Goal: Task Accomplishment & Management: Manage account settings

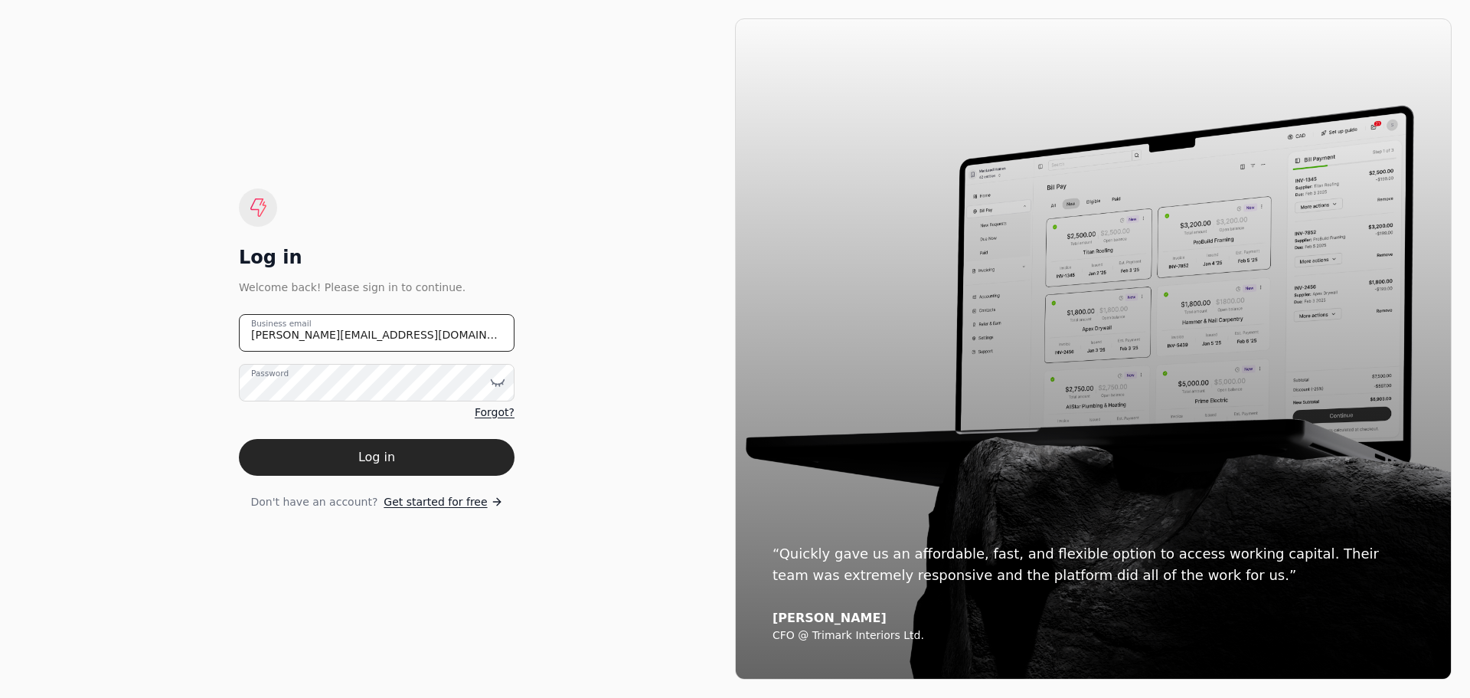
click at [387, 344] on email "[PERSON_NAME][EMAIL_ADDRESS][DOMAIN_NAME]" at bounding box center [377, 333] width 276 height 38
drag, startPoint x: 387, startPoint y: 344, endPoint x: 223, endPoint y: 338, distance: 164.0
click at [214, 331] on div "Log in Welcome back! Please sign in to continue. [PERSON_NAME][EMAIL_ADDRESS][D…" at bounding box center [376, 348] width 717 height 661
type email "[EMAIL_ADDRESS][DOMAIN_NAME]"
click at [499, 382] on icon at bounding box center [497, 381] width 15 height 15
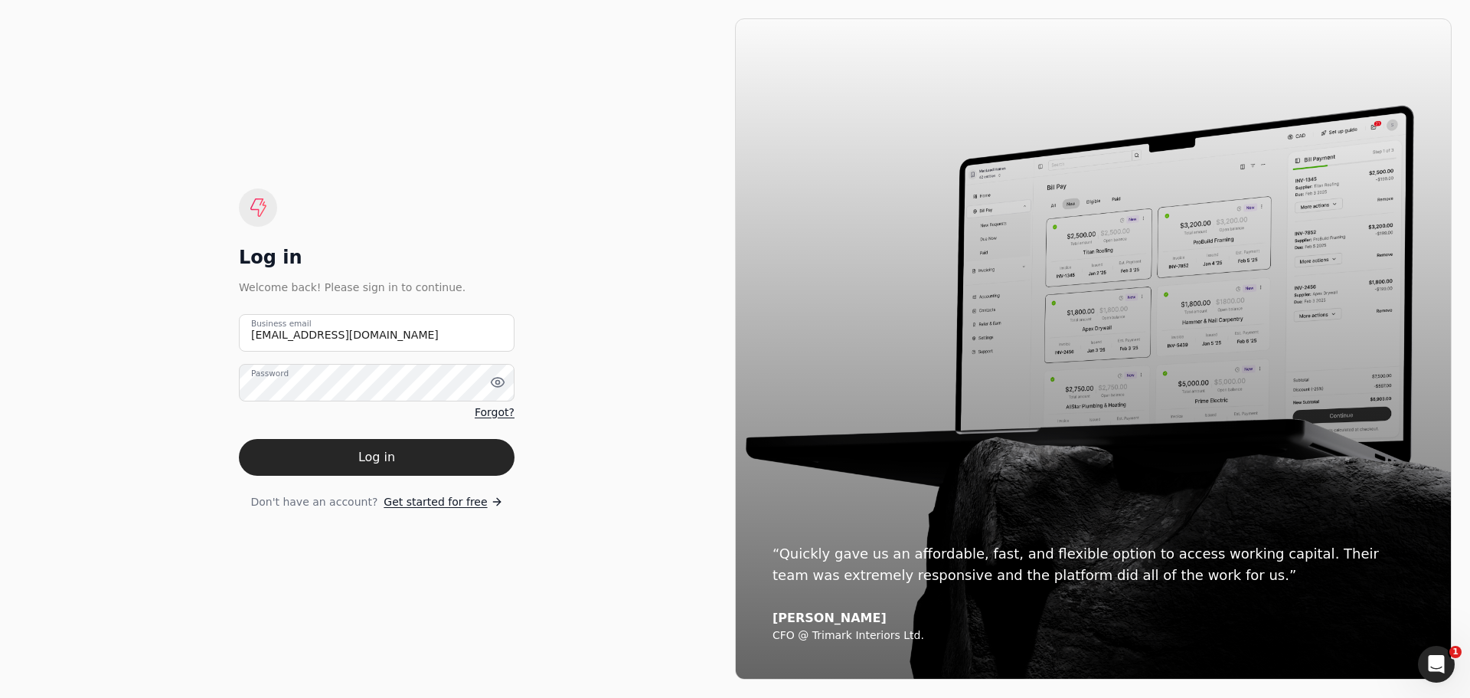
click at [623, 443] on div "Log in Welcome back! Please sign in to continue. [EMAIL_ADDRESS][DOMAIN_NAME] B…" at bounding box center [376, 348] width 717 height 661
click at [405, 456] on button "Log in" at bounding box center [377, 457] width 276 height 37
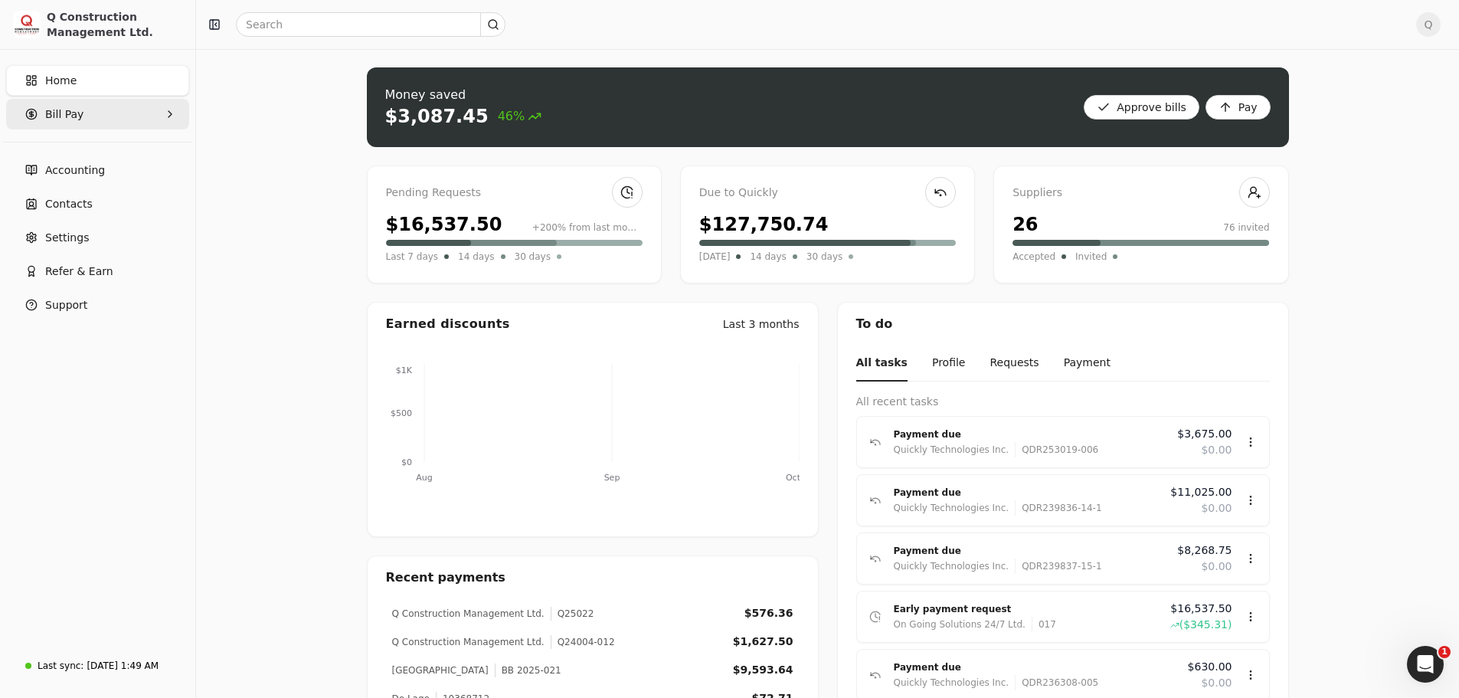
click at [175, 111] on icon "button" at bounding box center [170, 114] width 12 height 12
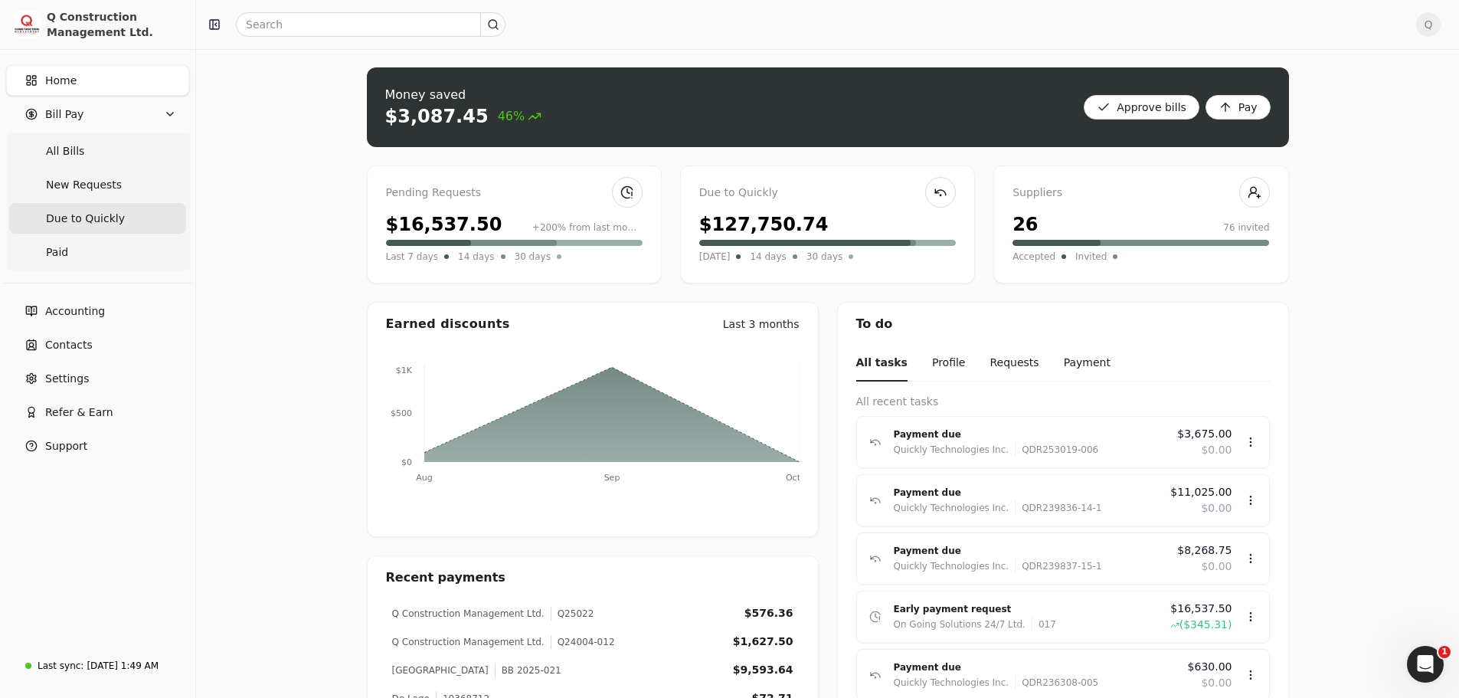
click at [79, 217] on span "Due to Quickly" at bounding box center [85, 219] width 79 height 16
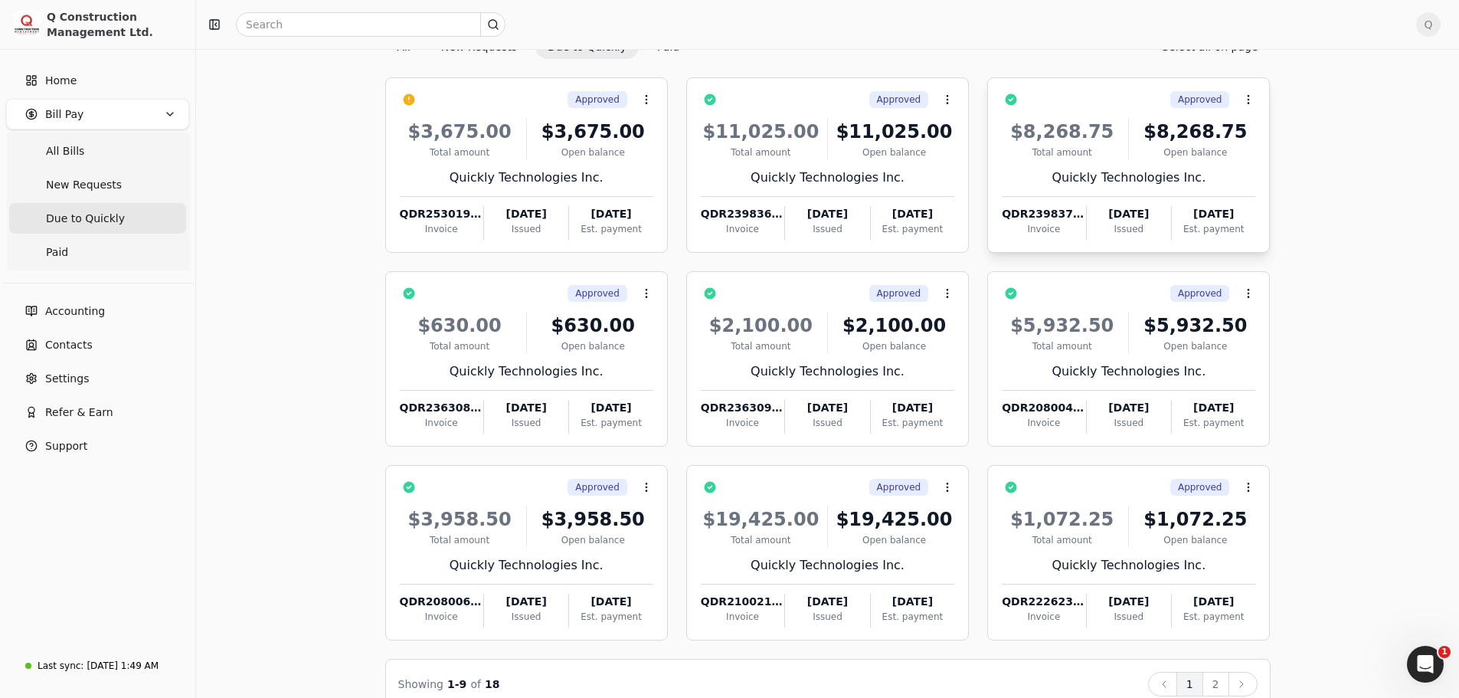
scroll to position [104, 0]
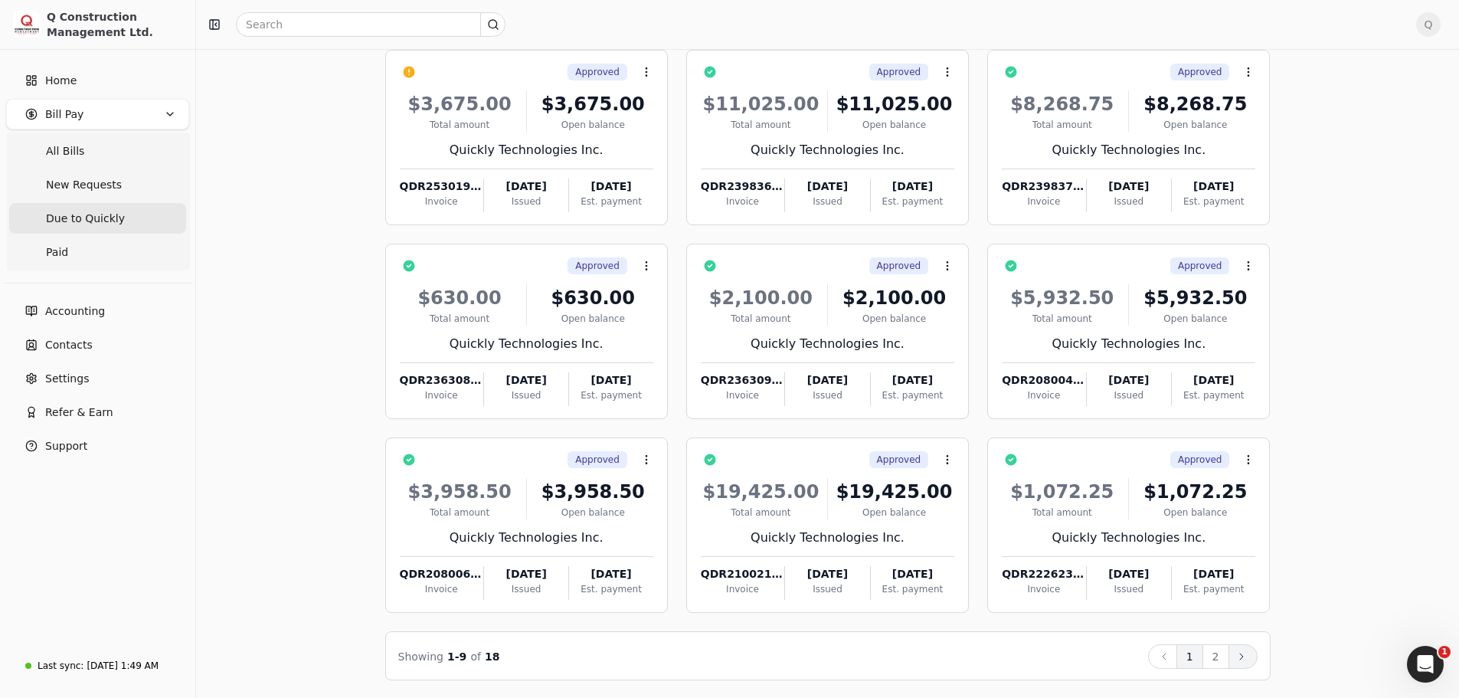
click at [1242, 651] on icon at bounding box center [1241, 656] width 12 height 12
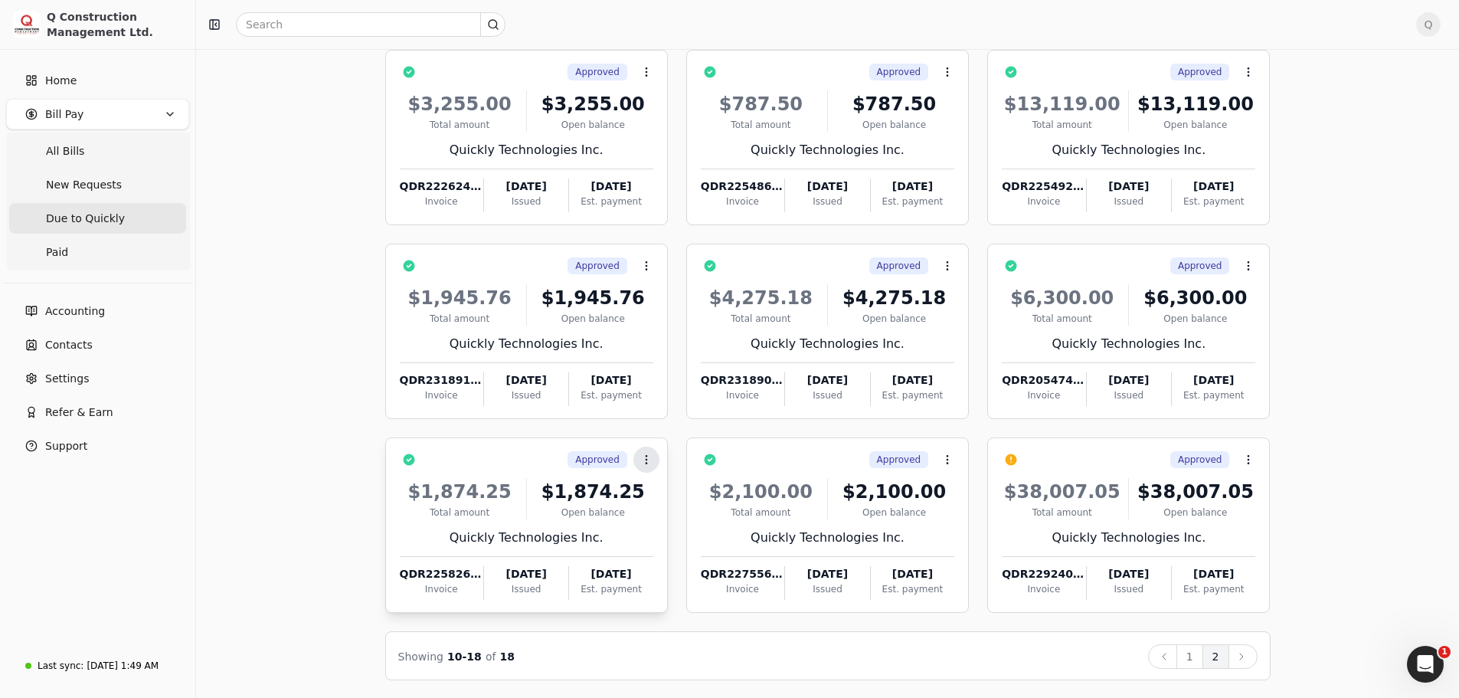
click at [642, 458] on icon at bounding box center [646, 459] width 12 height 12
click at [639, 509] on div "Open balance" at bounding box center [593, 512] width 120 height 14
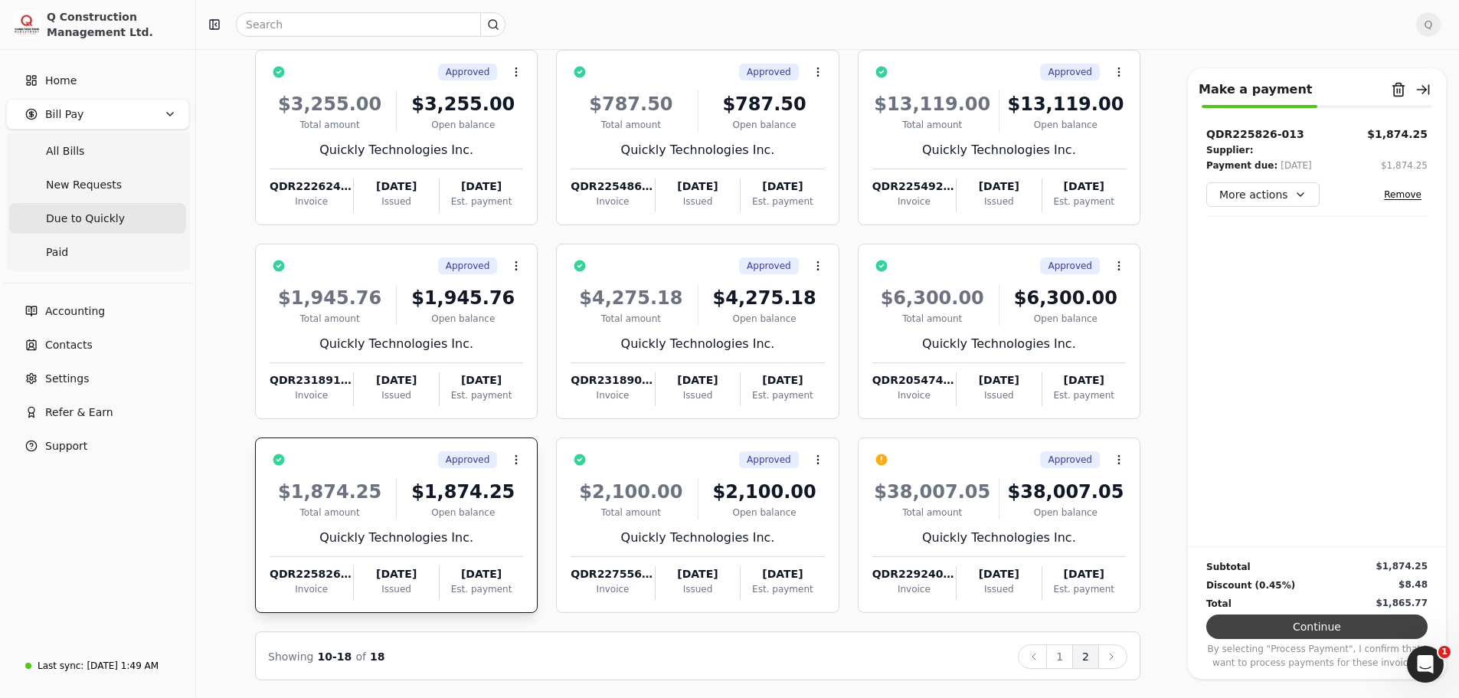
click at [1321, 629] on button "Continue" at bounding box center [1316, 626] width 221 height 25
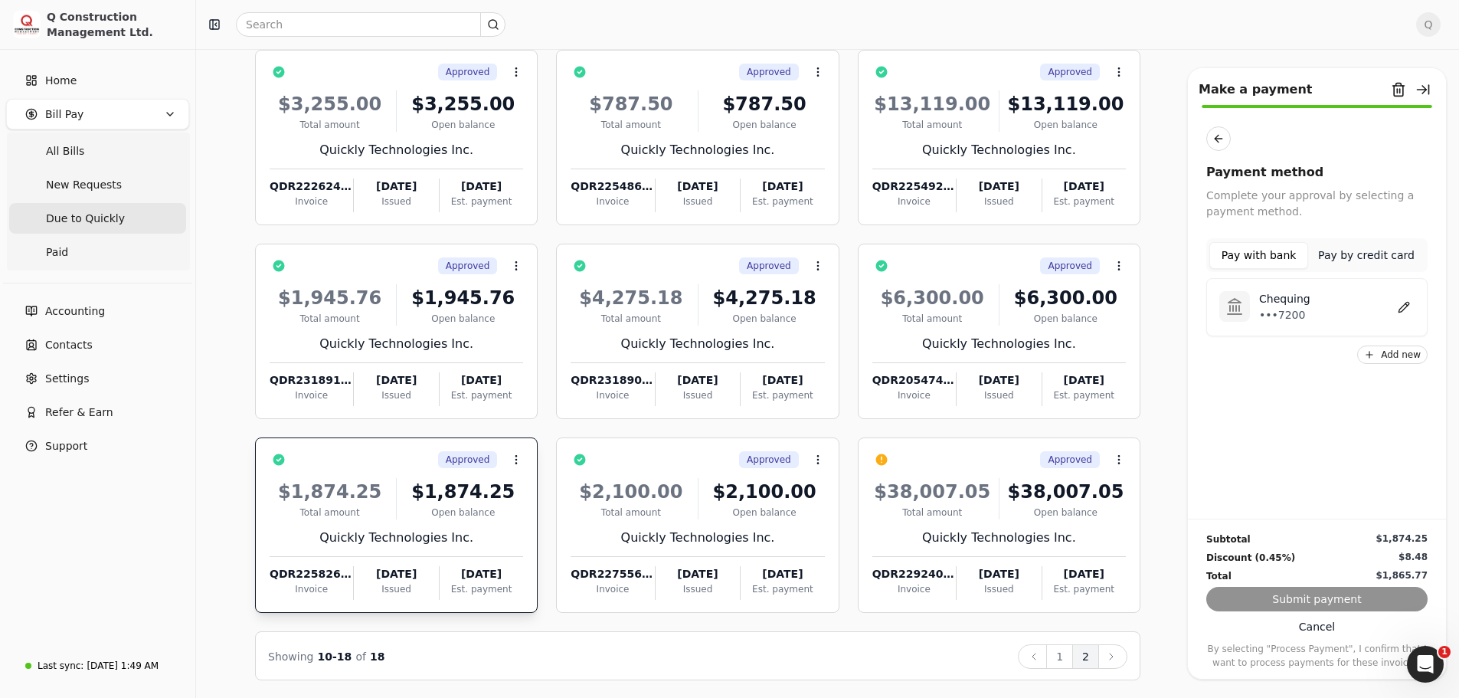
click at [1348, 321] on div "Chequing •••7200" at bounding box center [1332, 307] width 165 height 32
click at [1306, 596] on button "Submit payment" at bounding box center [1316, 599] width 221 height 25
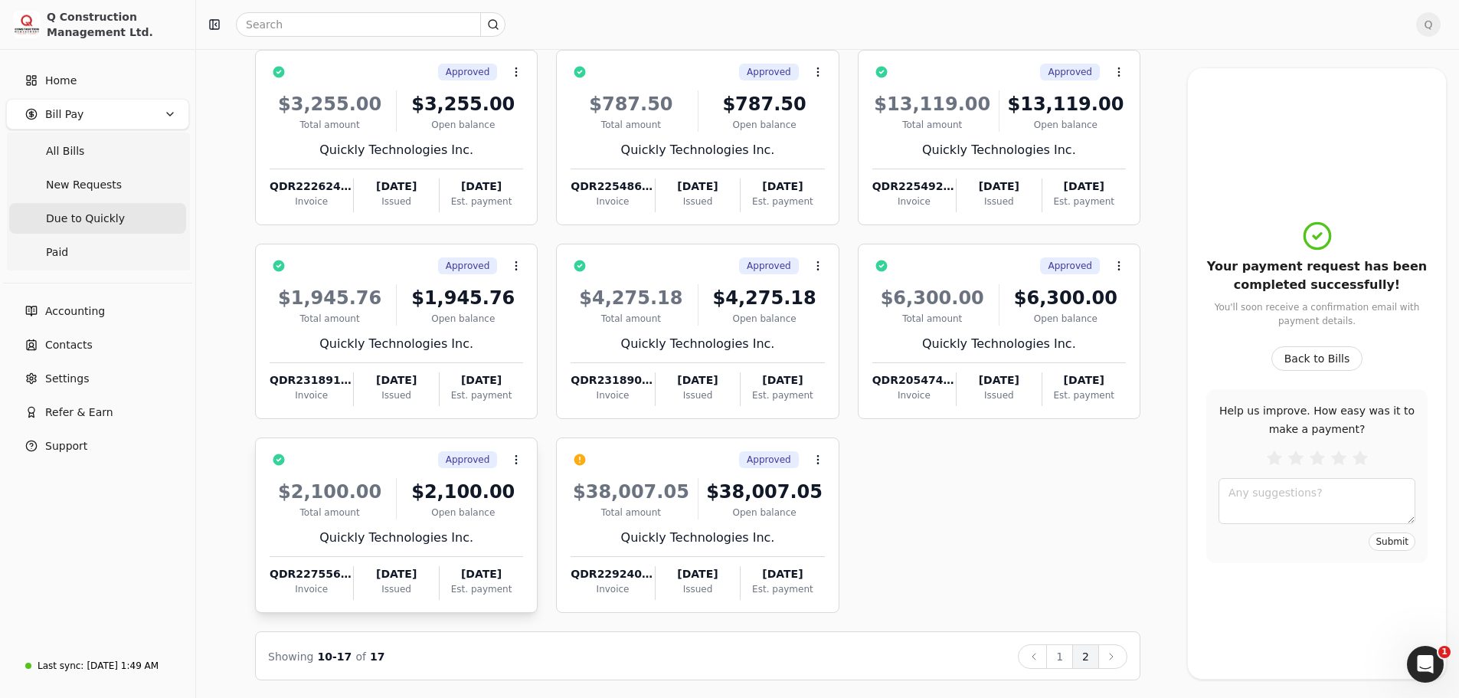
click at [483, 531] on div "Quickly Technologies Inc." at bounding box center [396, 537] width 253 height 18
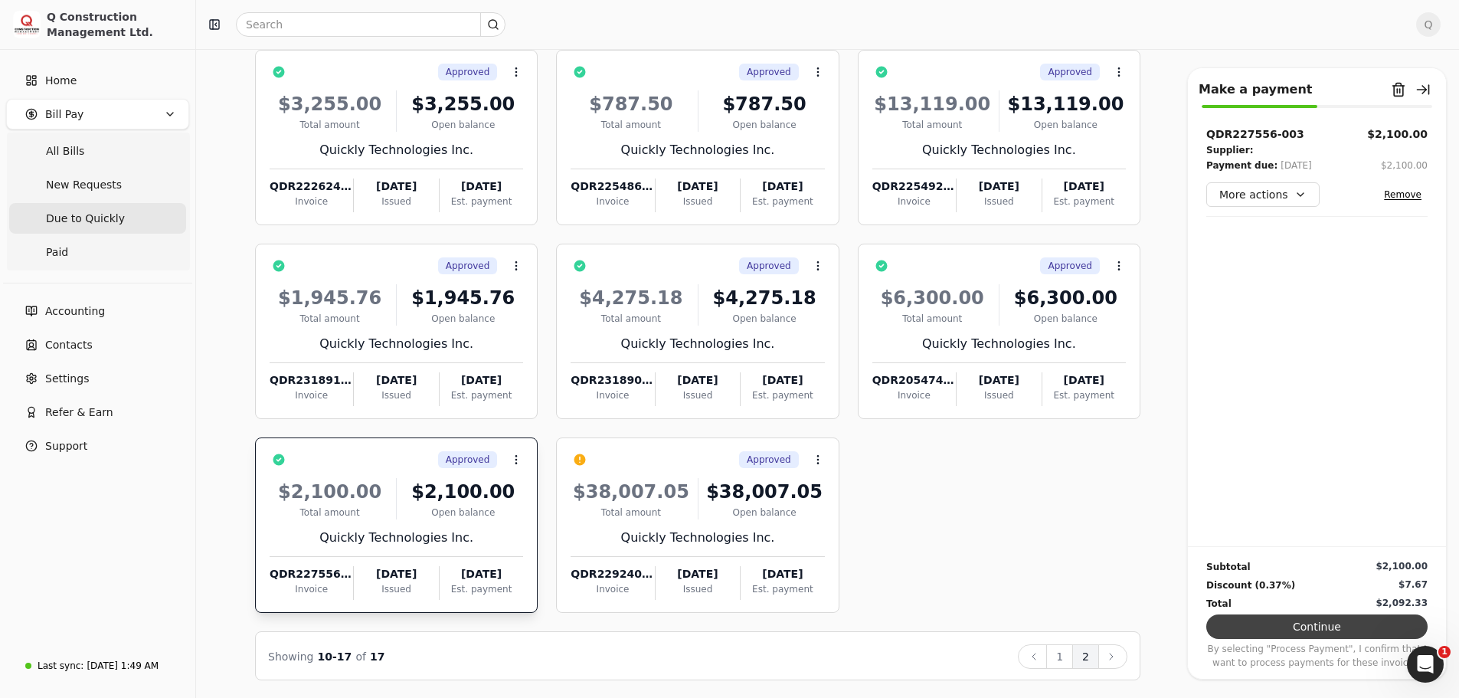
click at [1316, 627] on button "Continue" at bounding box center [1316, 626] width 221 height 25
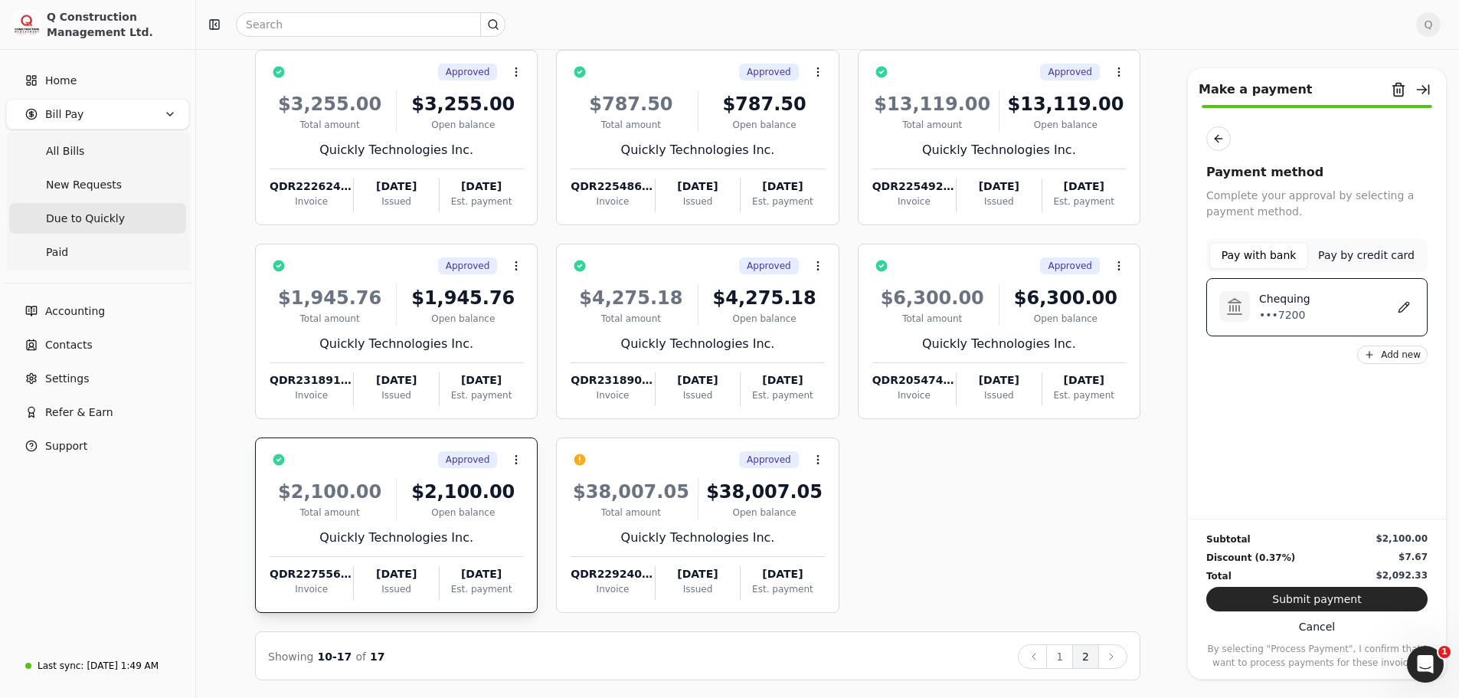
click at [1315, 309] on div "Chequing •••7200" at bounding box center [1332, 307] width 165 height 32
click at [1300, 599] on button "Submit payment" at bounding box center [1316, 599] width 221 height 25
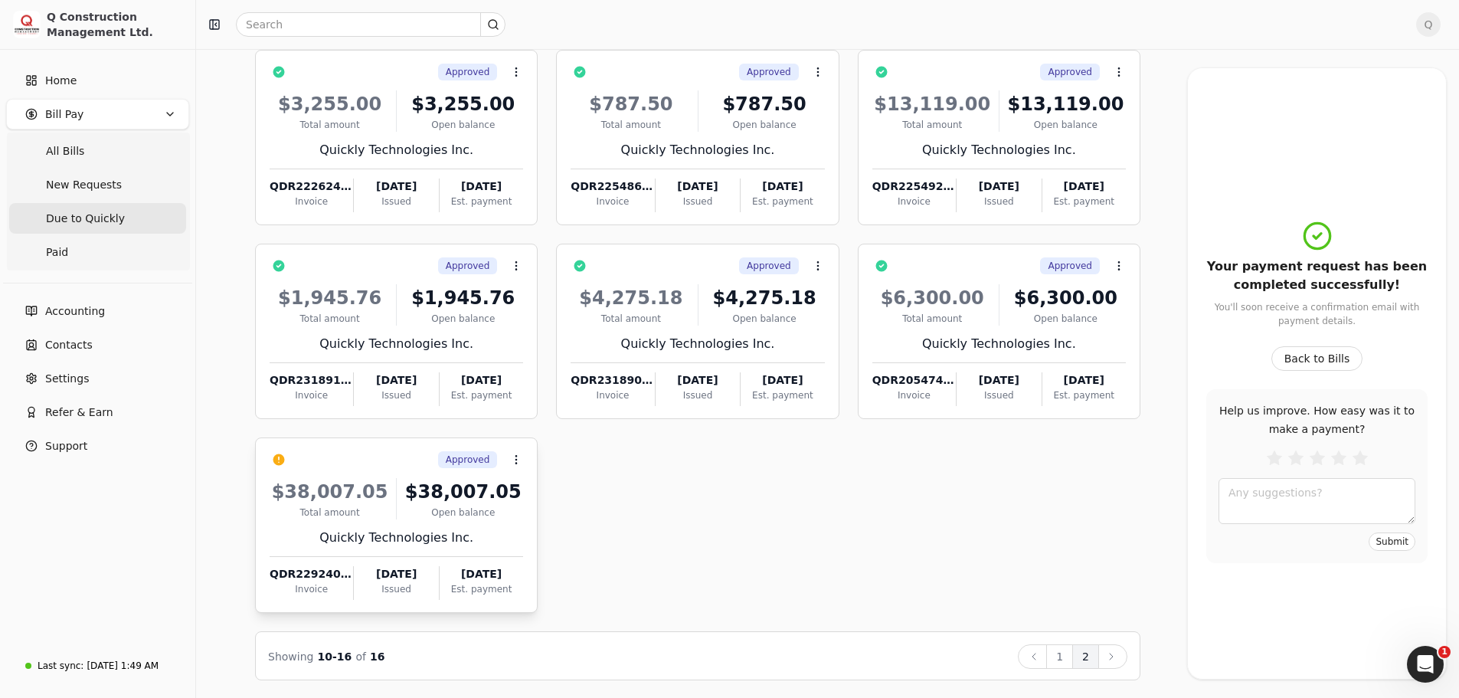
click at [515, 488] on div "$38,007.05" at bounding box center [463, 492] width 120 height 28
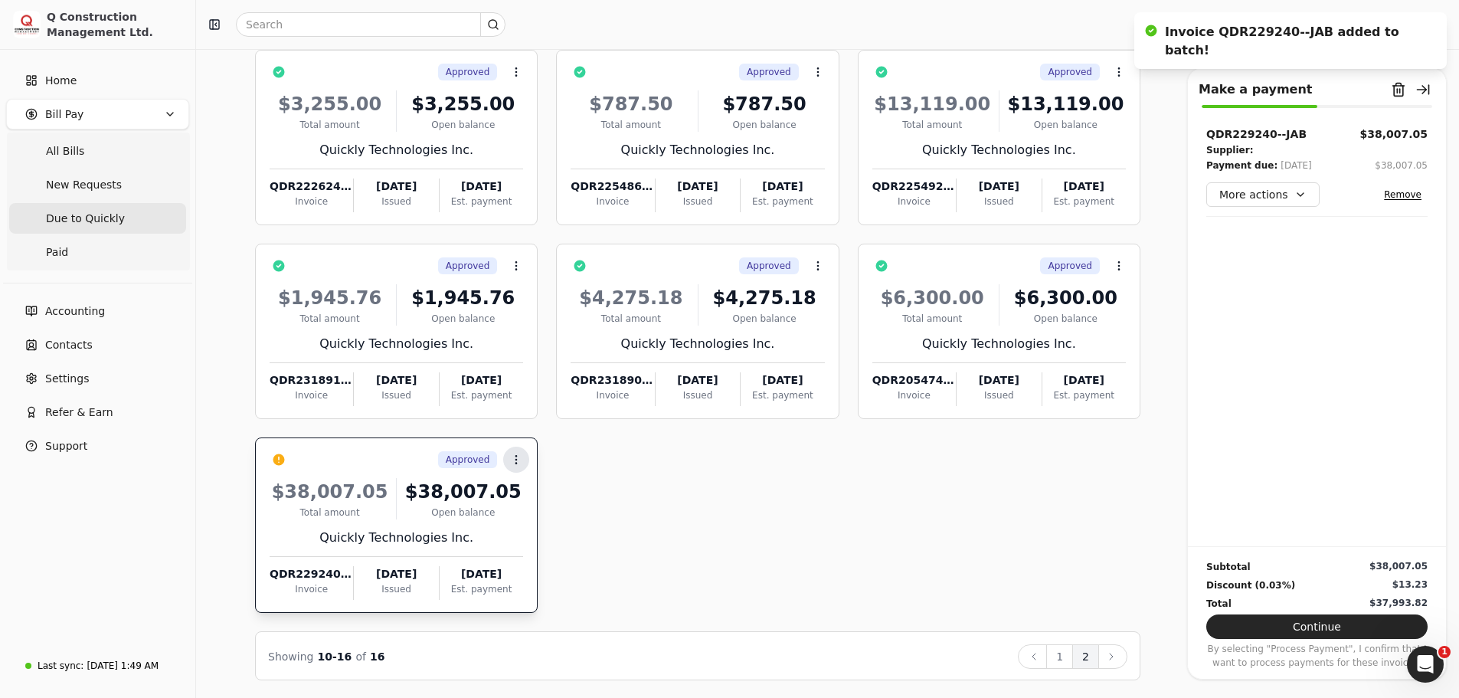
click at [515, 456] on icon at bounding box center [516, 459] width 12 height 12
click at [540, 557] on span "Push vendor swap" at bounding box center [574, 560] width 97 height 16
click at [1066, 652] on button "1" at bounding box center [1059, 656] width 27 height 25
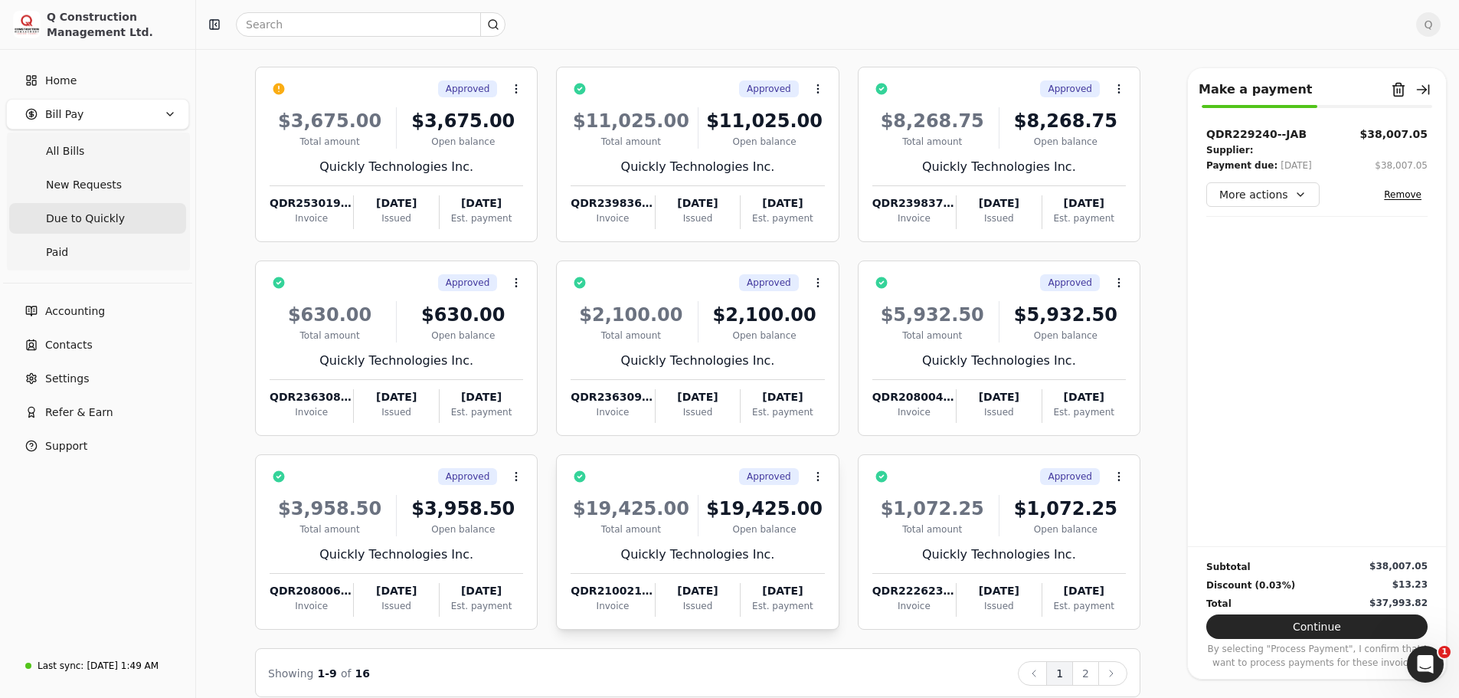
scroll to position [0, 0]
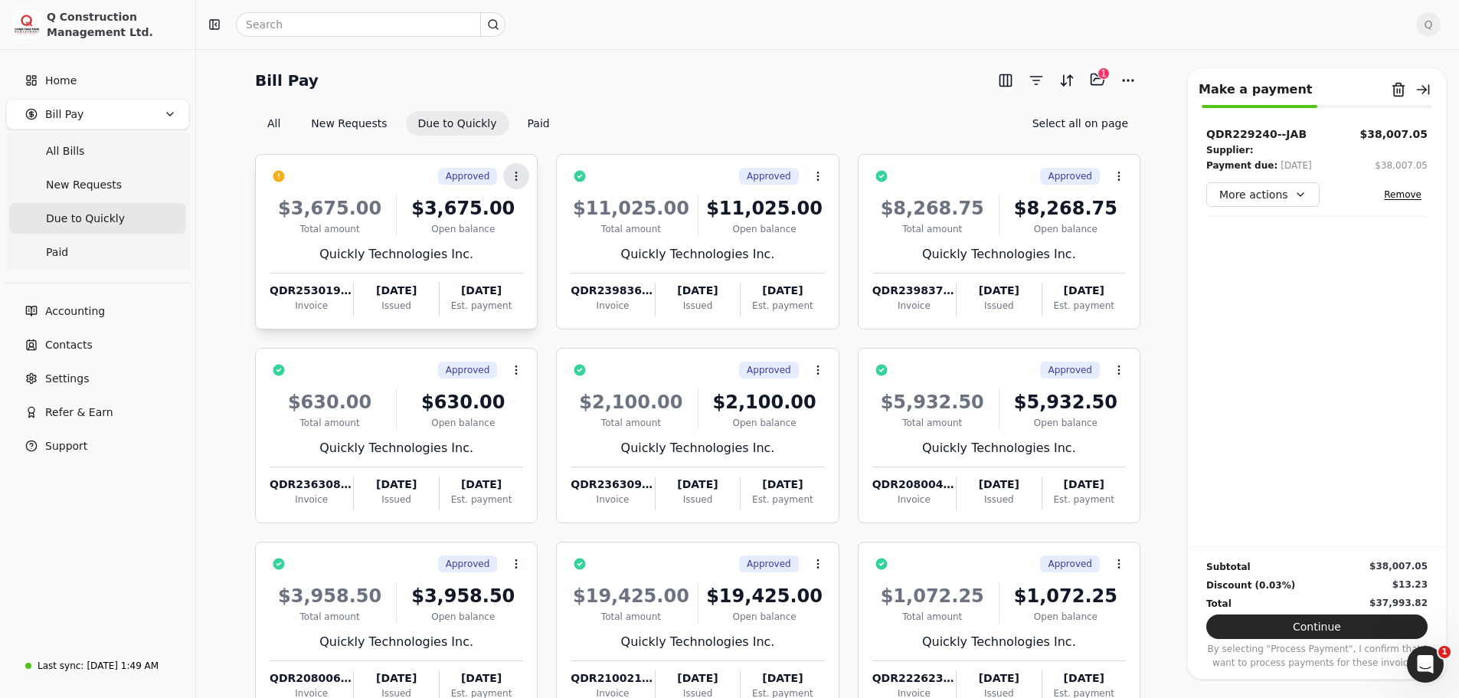
click at [517, 175] on circle at bounding box center [516, 175] width 1 height 1
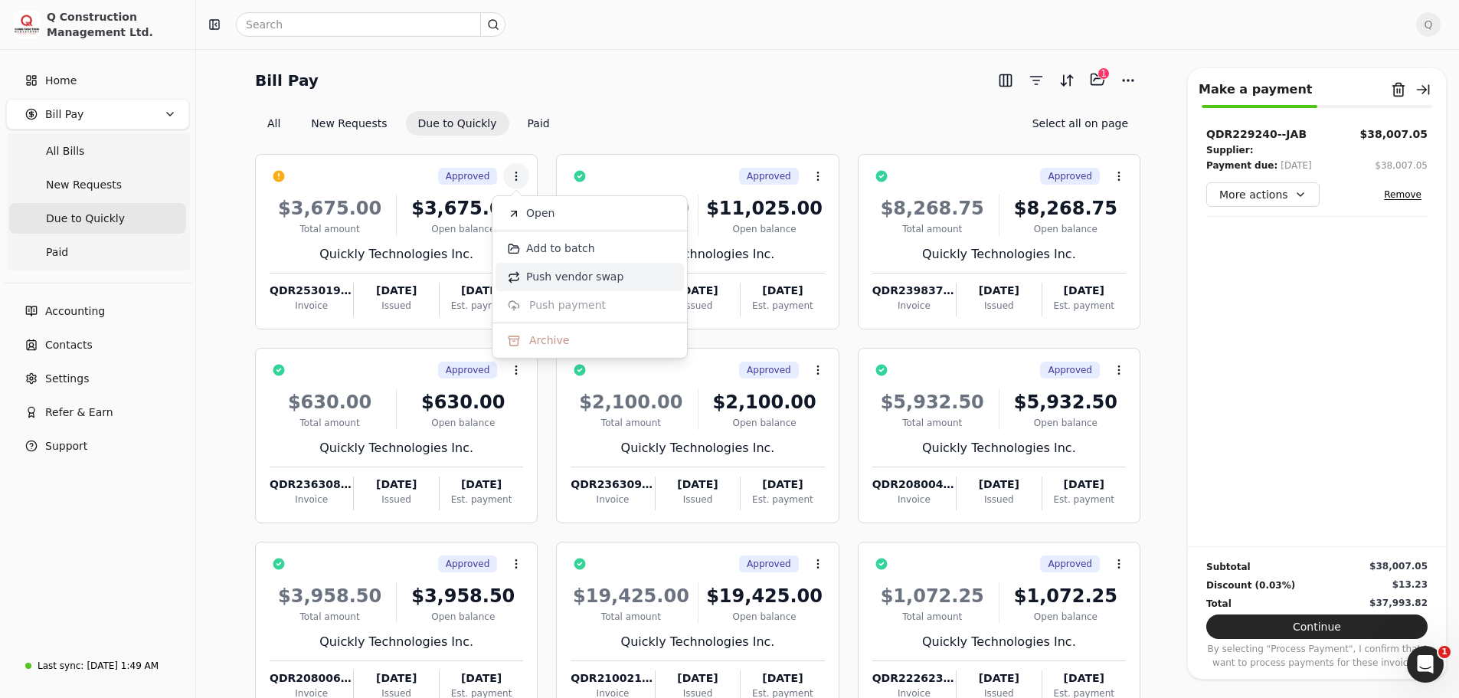
click at [544, 281] on span "Push vendor swap" at bounding box center [574, 277] width 97 height 16
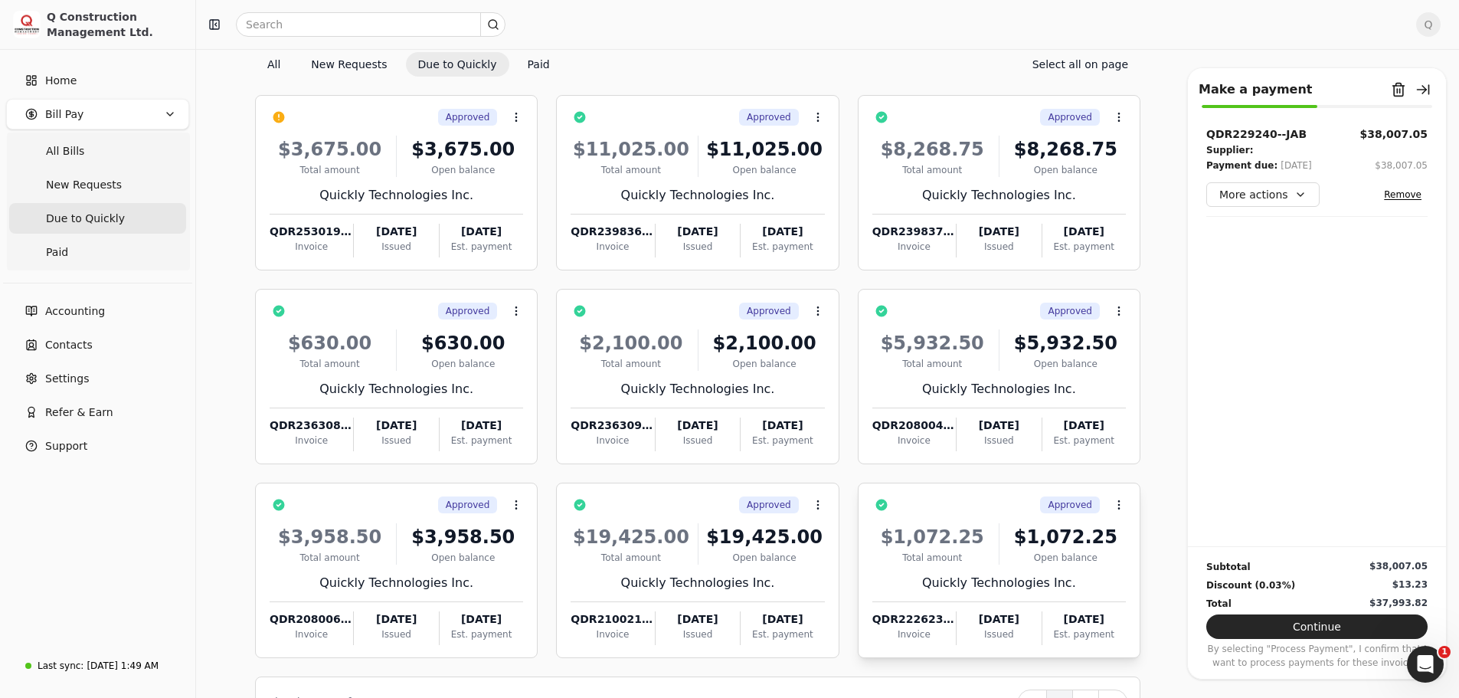
scroll to position [104, 0]
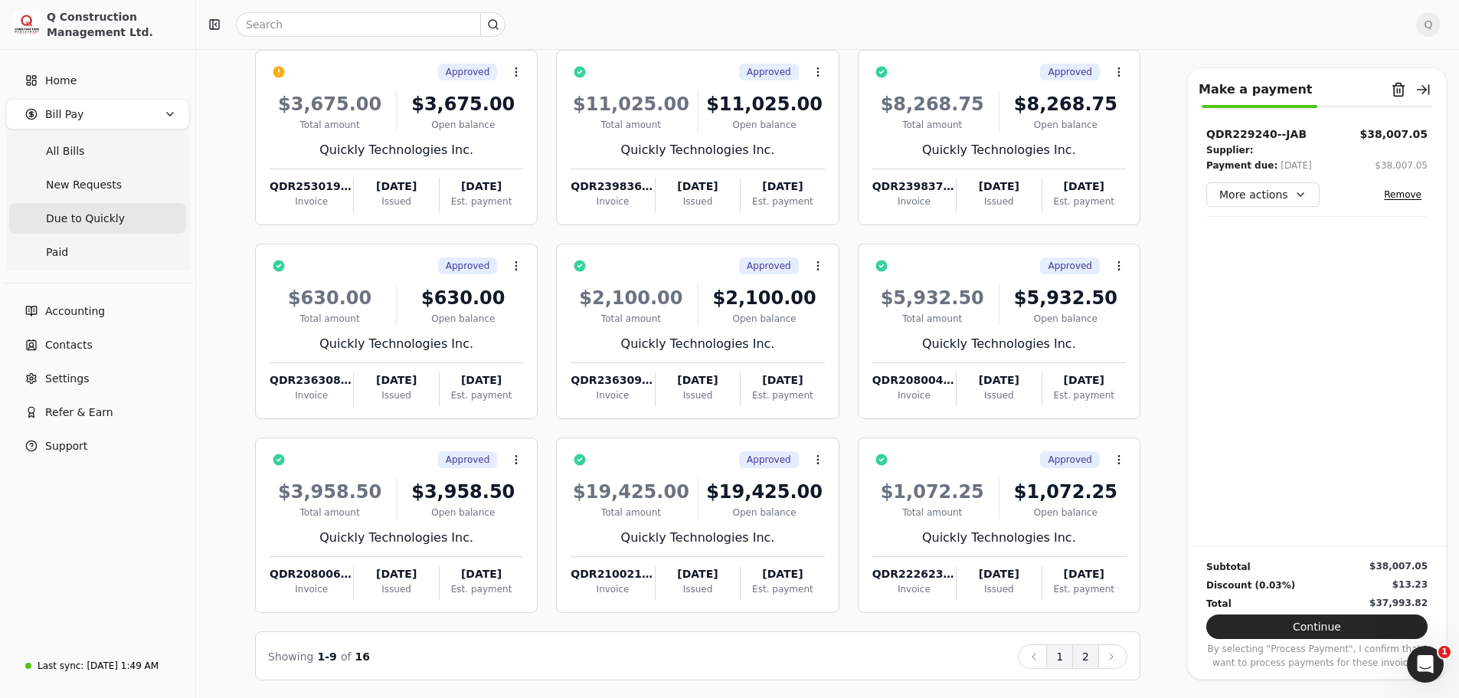
click at [1090, 653] on button "2" at bounding box center [1085, 656] width 27 height 25
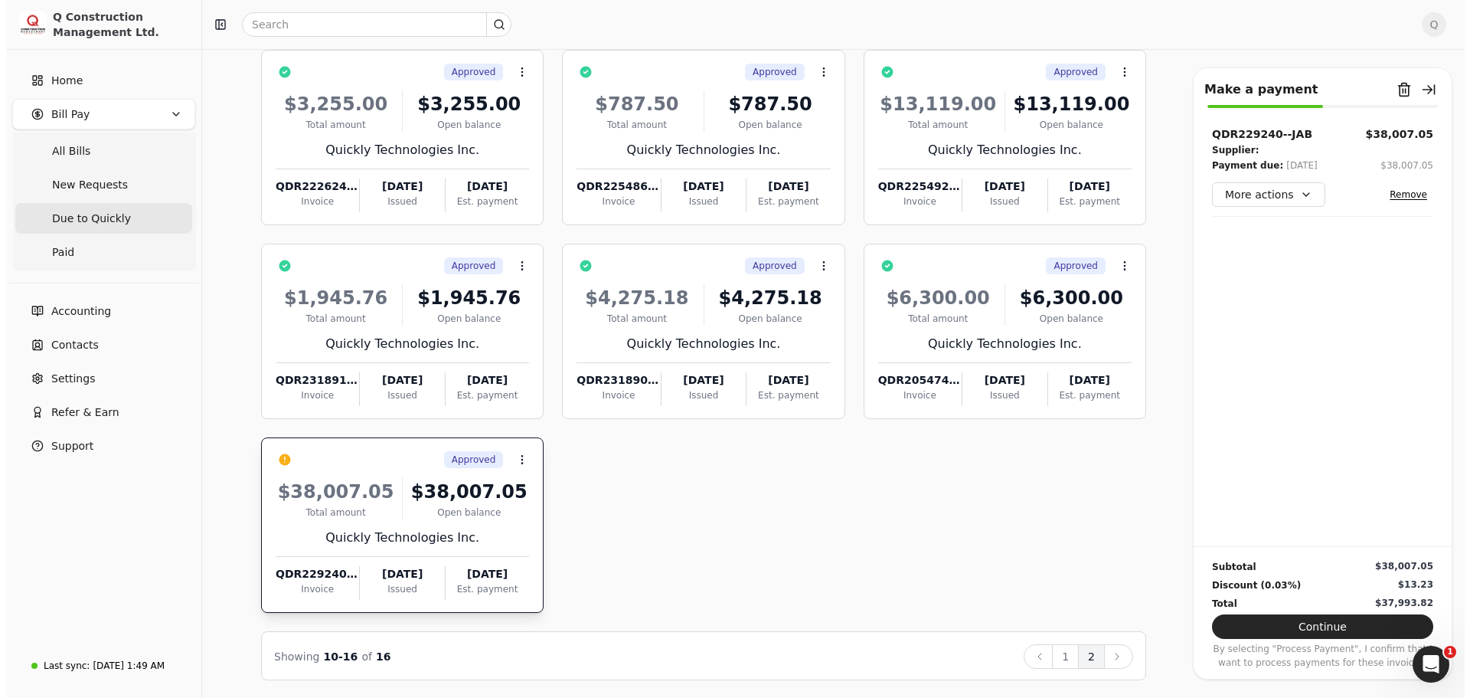
scroll to position [0, 0]
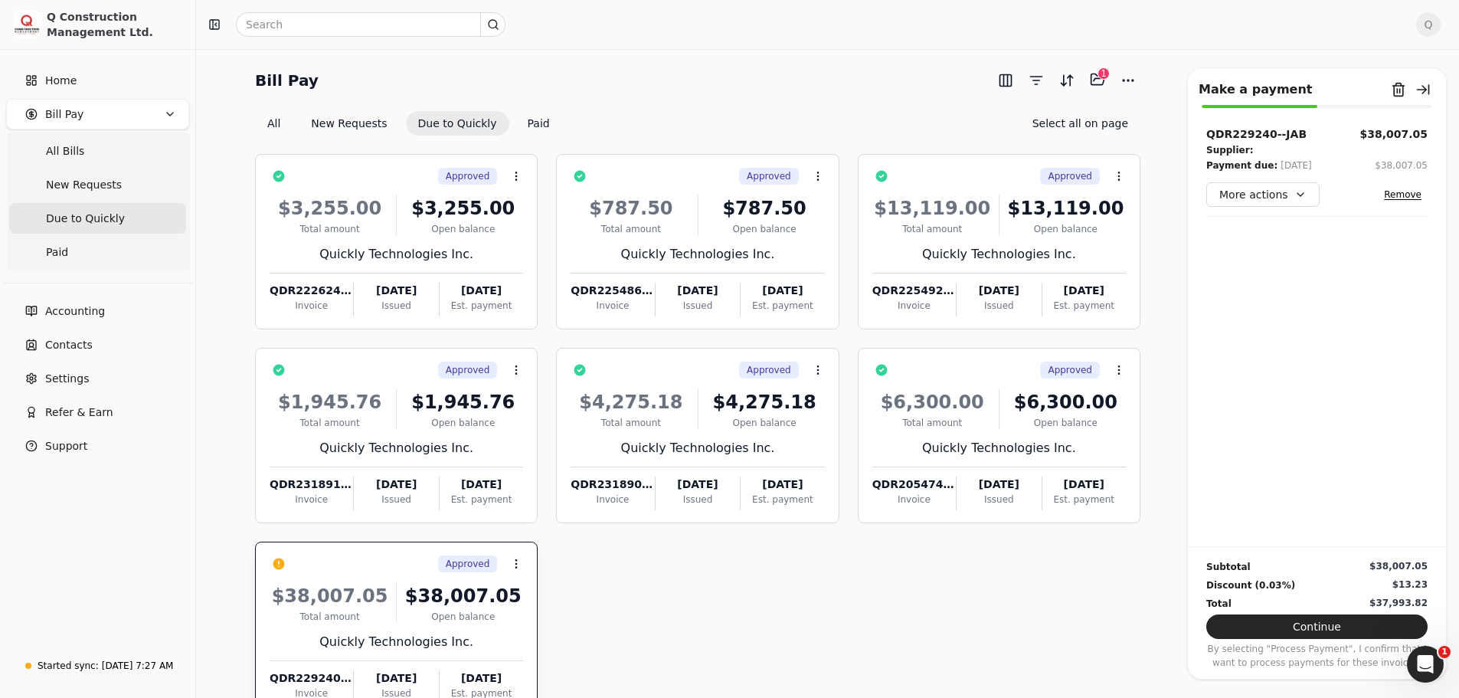
click at [147, 114] on Pay "Bill Pay" at bounding box center [97, 114] width 183 height 31
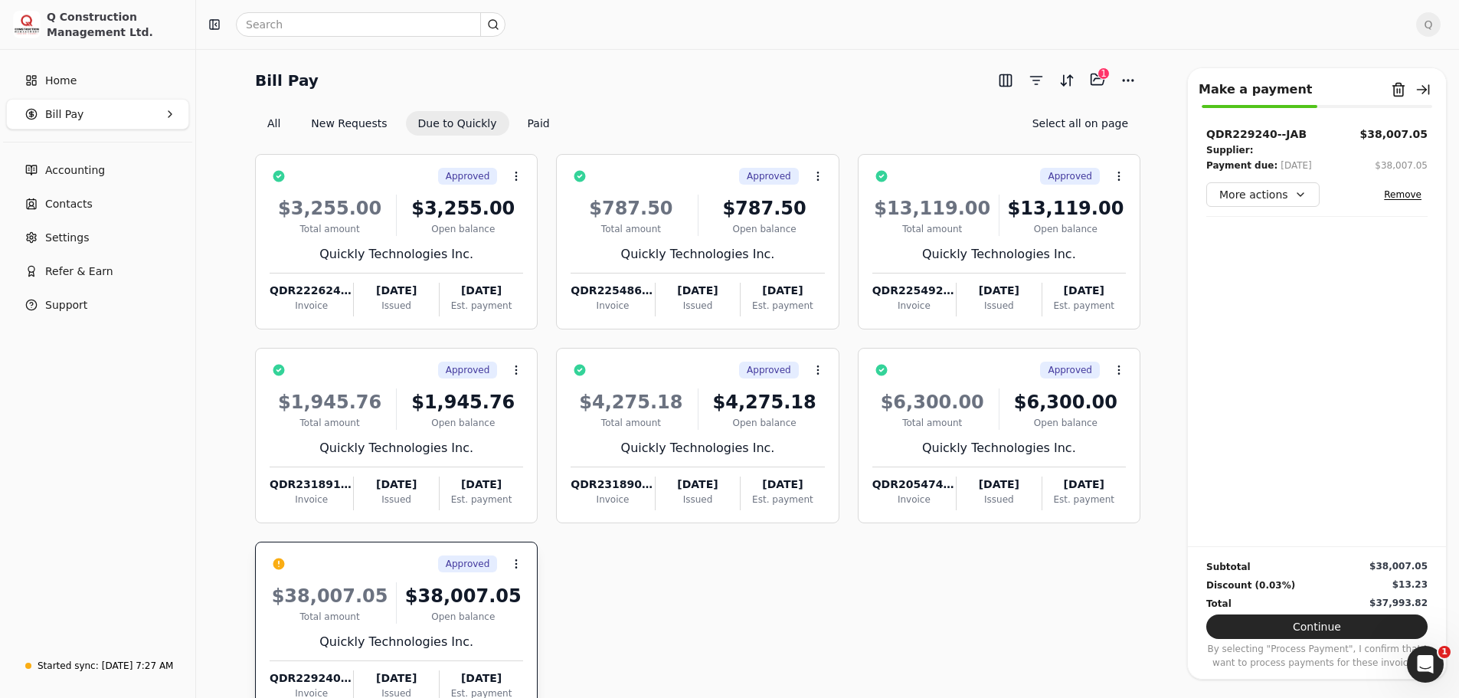
click at [147, 114] on Pay "Bill Pay" at bounding box center [97, 114] width 183 height 31
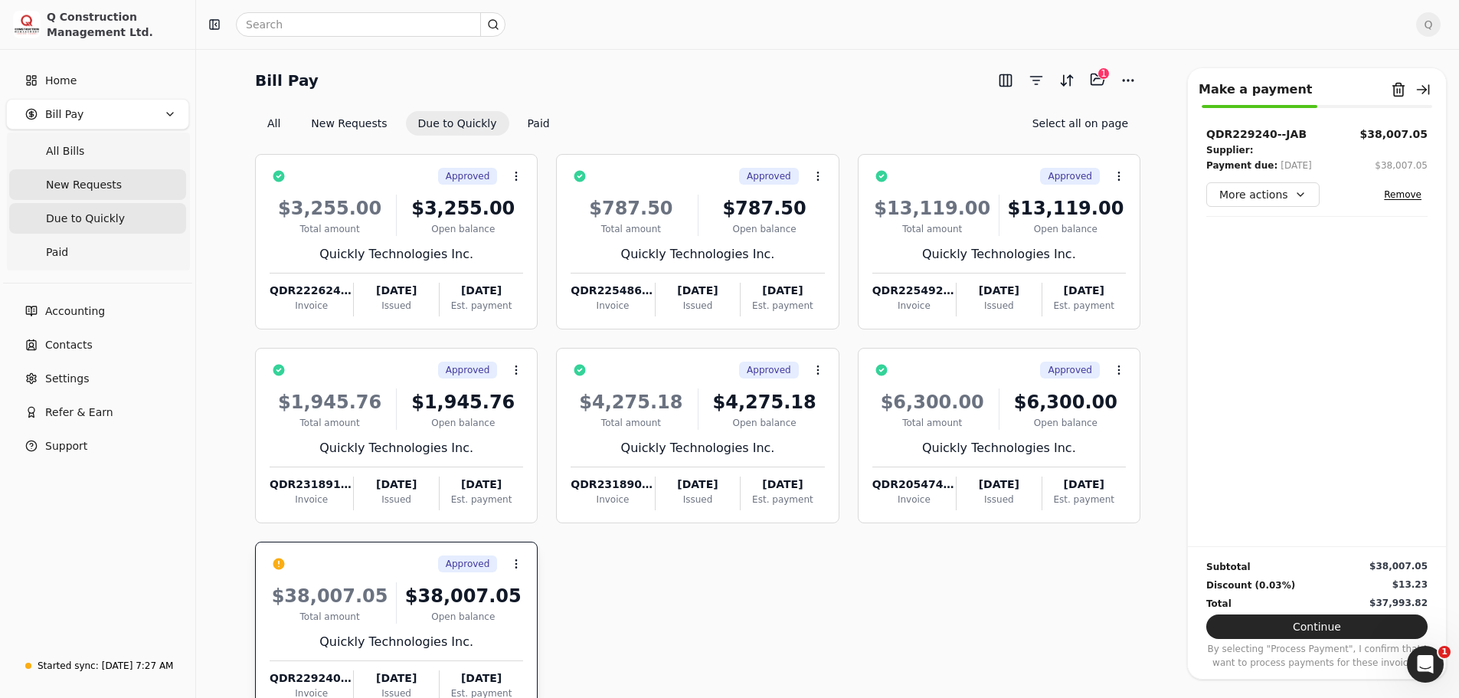
click at [87, 180] on span "New Requests" at bounding box center [84, 185] width 76 height 16
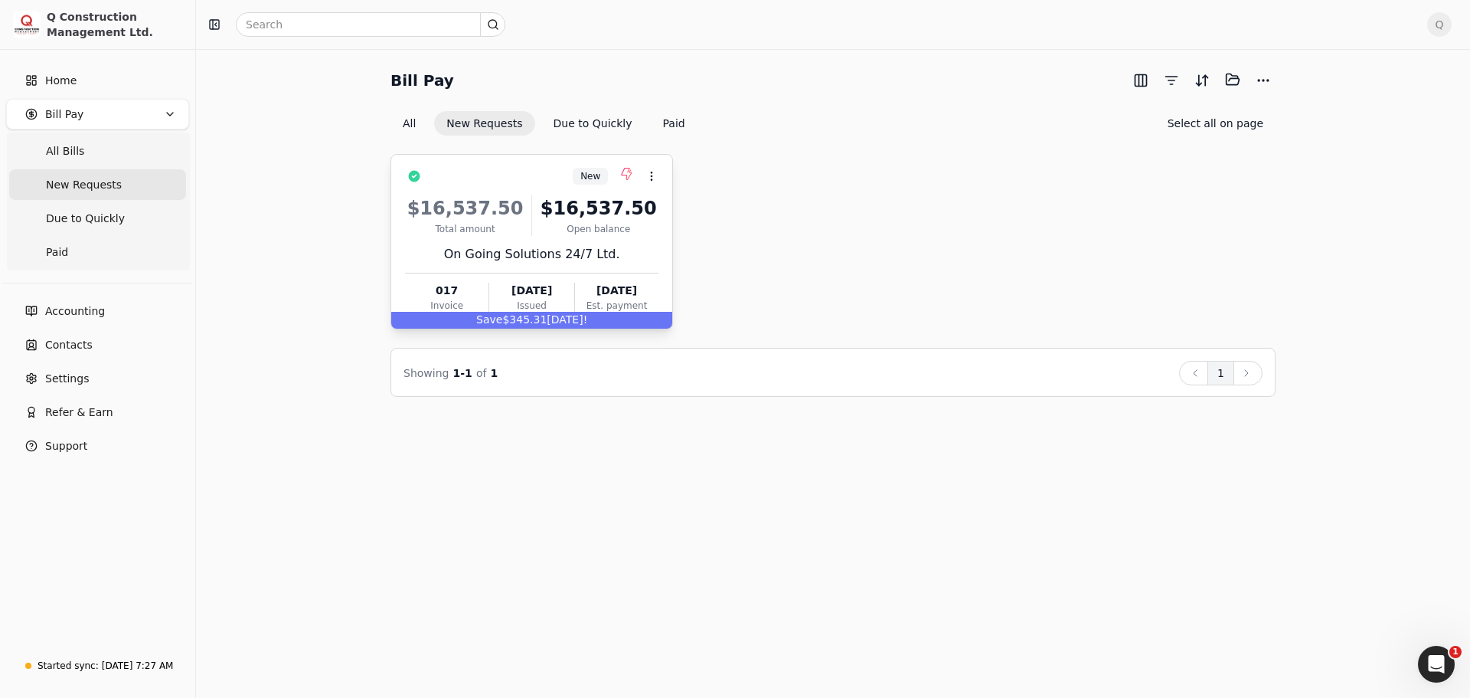
click at [644, 240] on div "$16,537.50 Total amount $16,537.50 Open balance On Going Solutions 24/7 Ltd. 01…" at bounding box center [531, 250] width 253 height 131
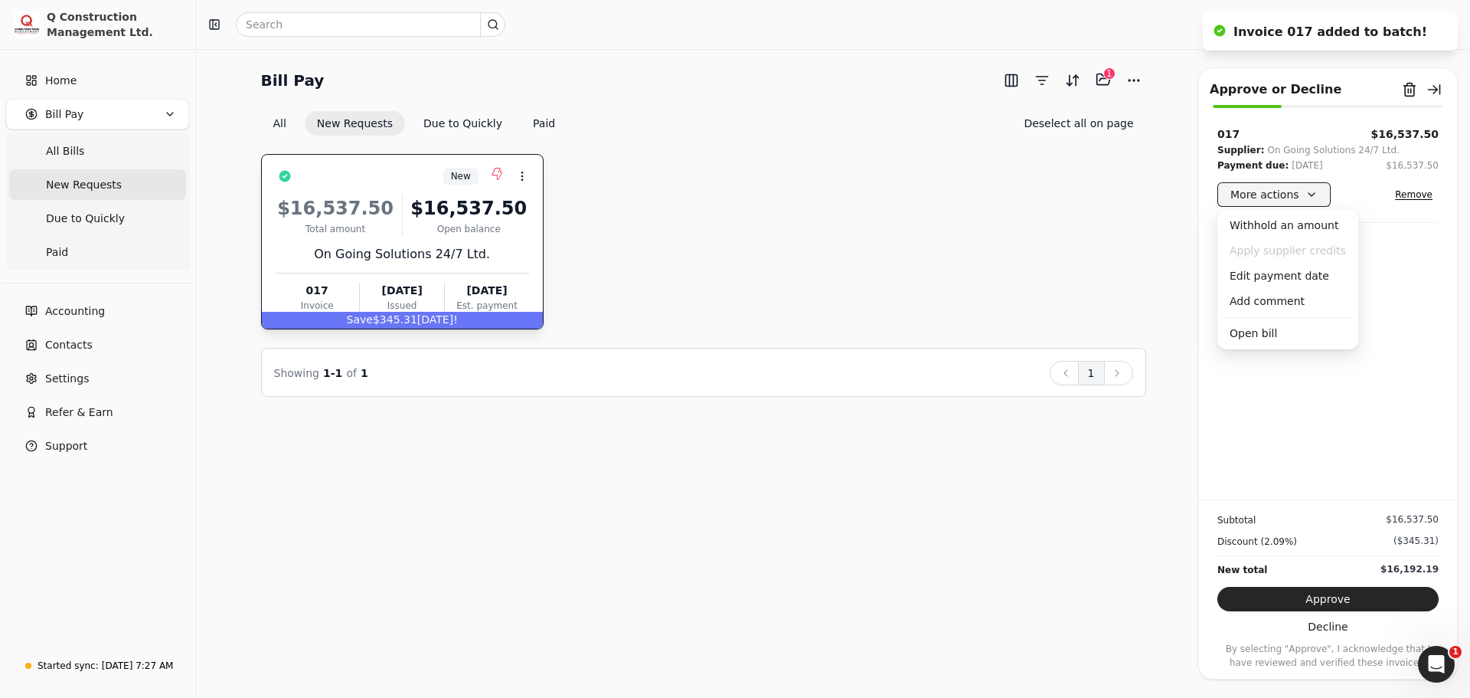
click at [1310, 195] on button "More actions" at bounding box center [1274, 194] width 113 height 25
click at [1304, 226] on div "Withhold an amount" at bounding box center [1288, 225] width 135 height 25
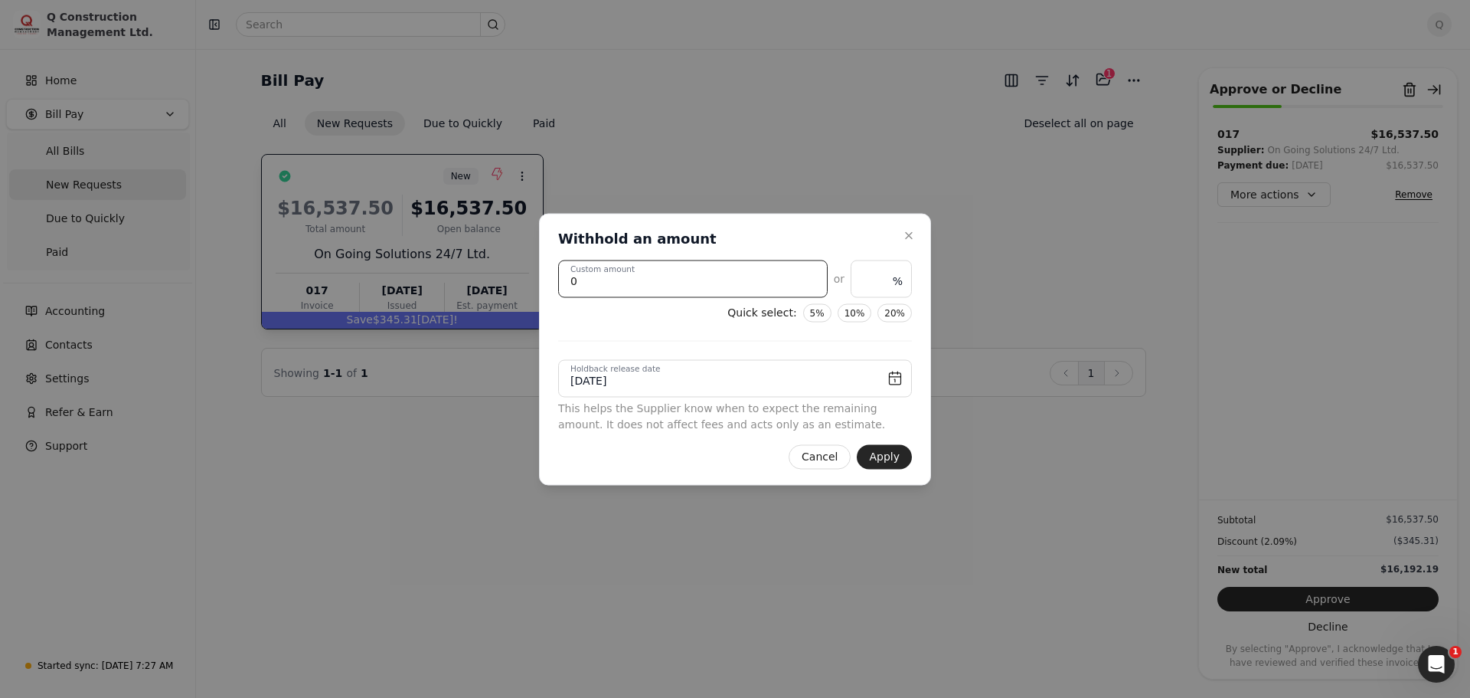
click at [617, 280] on amount "0" at bounding box center [693, 279] width 270 height 38
type amount "08"
type input "0.05"
type amount "085"
type input "0.51"
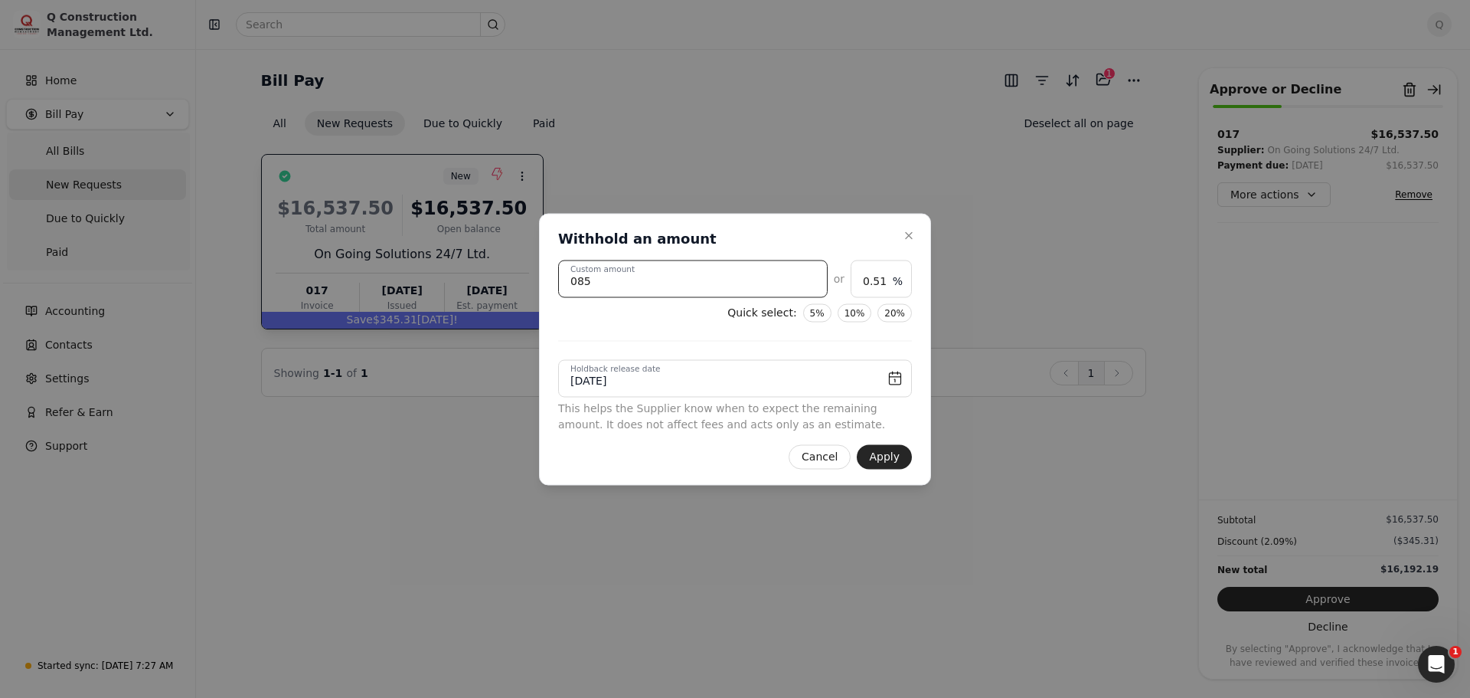
type amount "0853"
type input "5.16"
type amount "08537"
type input "51.62"
type amount "08537.5"
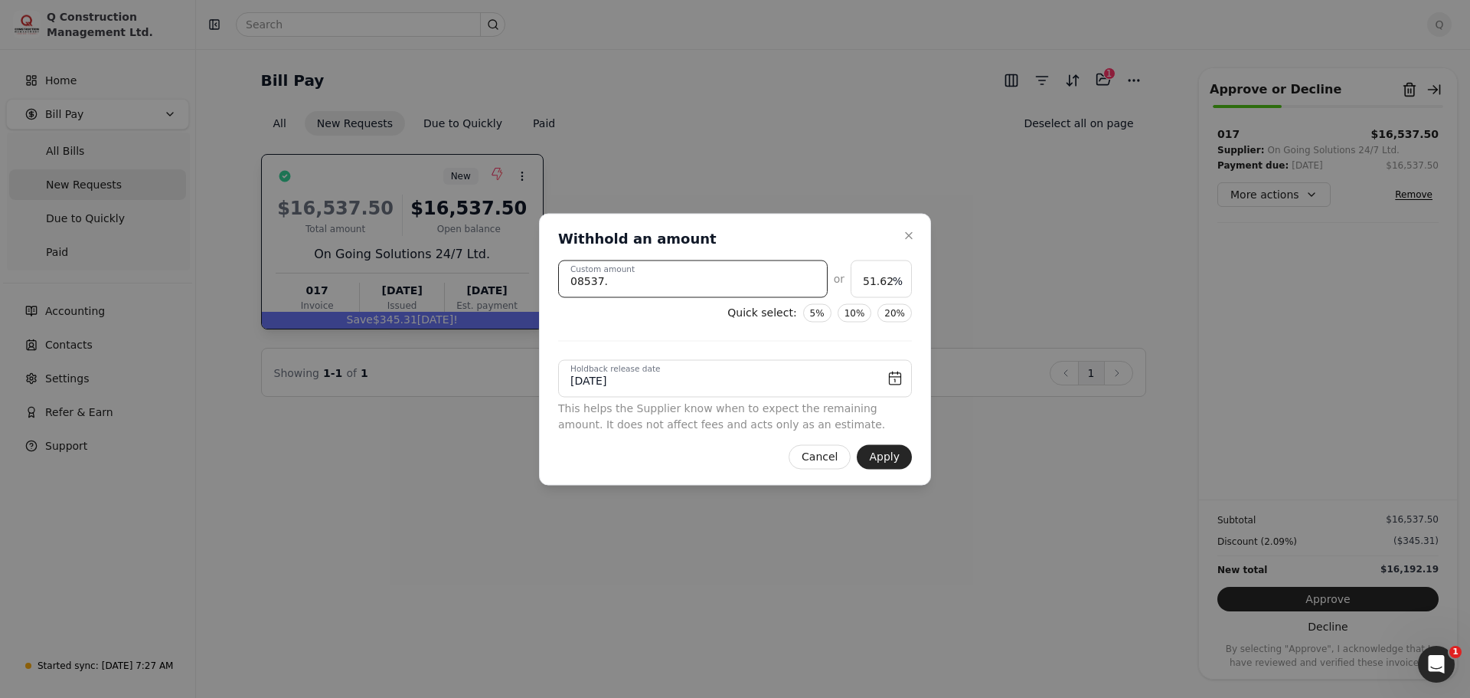
type input "51.63"
click at [659, 318] on div "Quick select: 5% 10% 20%" at bounding box center [735, 312] width 354 height 18
drag, startPoint x: 628, startPoint y: 284, endPoint x: 523, endPoint y: 284, distance: 104.9
click at [523, 284] on body "Q Construction Management Ltd. Home Bill Pay All Bills New Requests Due to Quic…" at bounding box center [735, 349] width 1470 height 698
type amount "8"
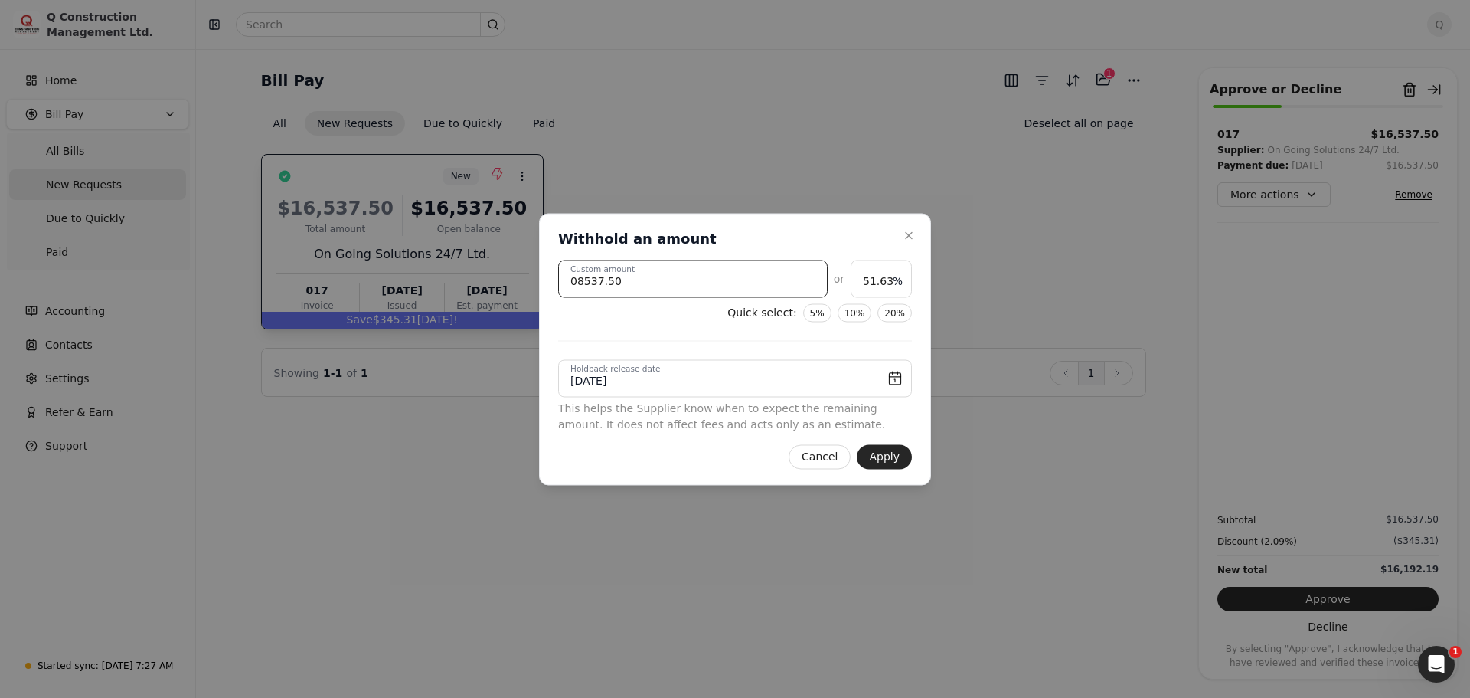
type input "0.05"
type amount "85"
type input "0.51"
type amount "853"
type input "5.16"
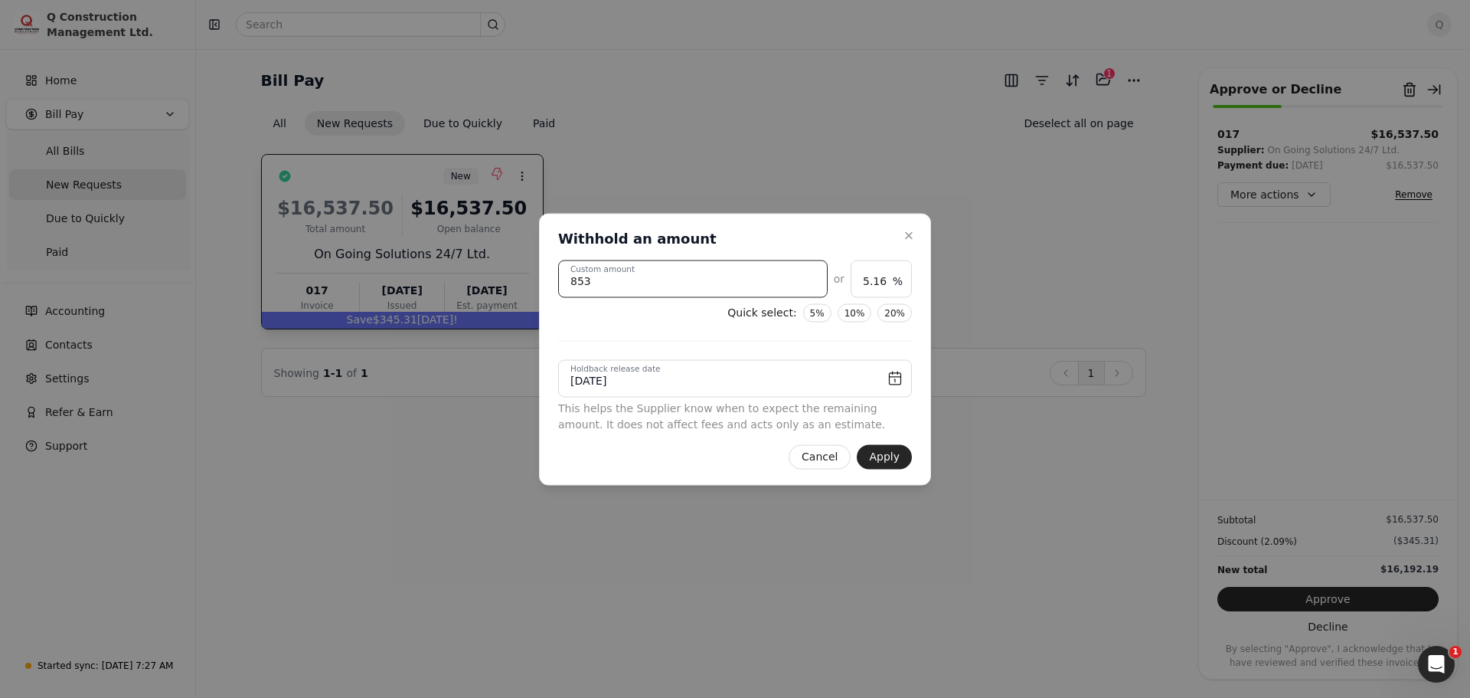
type amount "8537"
type input "51.62"
type amount "8537.5"
type input "51.63"
type amount "8537.50"
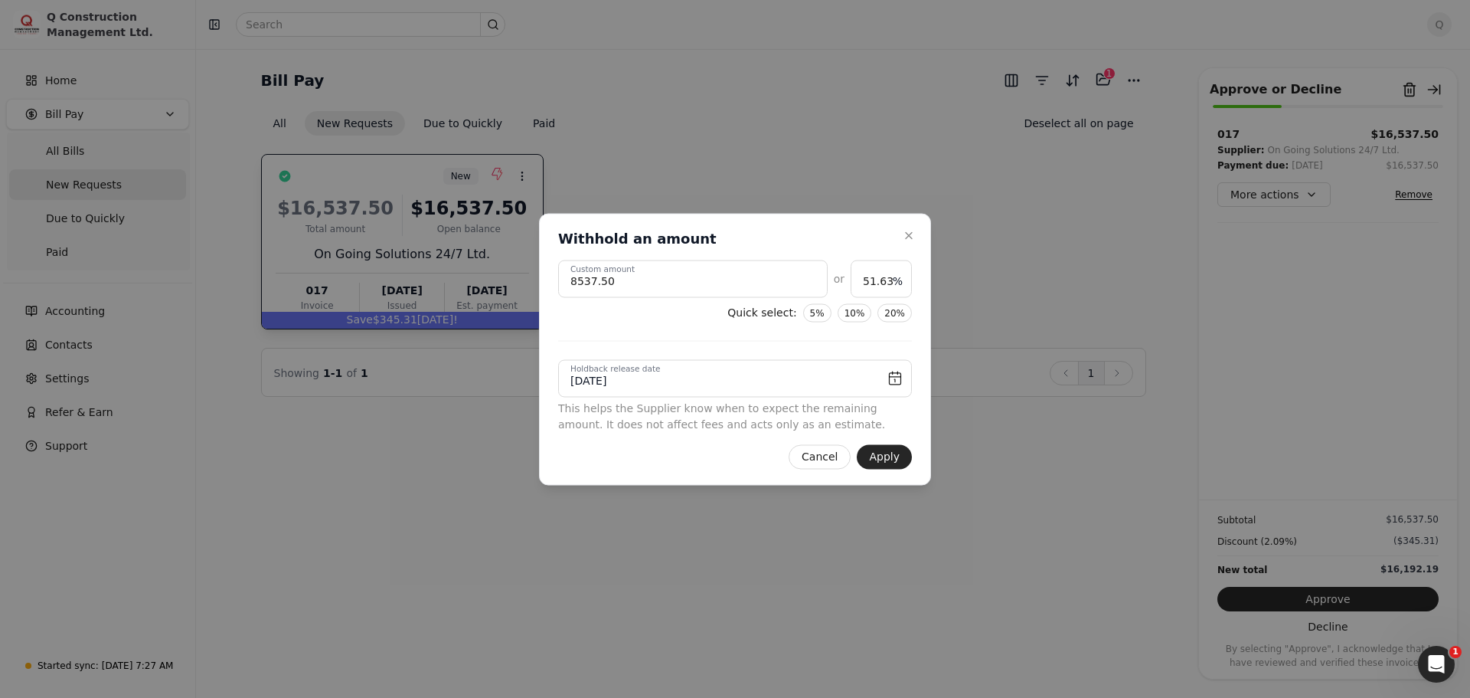
click at [700, 325] on div "8537.50 Custom amount or 51.63 % Quick select: 5% 10% 20% [DATE] Holdback relea…" at bounding box center [735, 346] width 354 height 172
click at [877, 456] on button "Apply" at bounding box center [884, 456] width 55 height 25
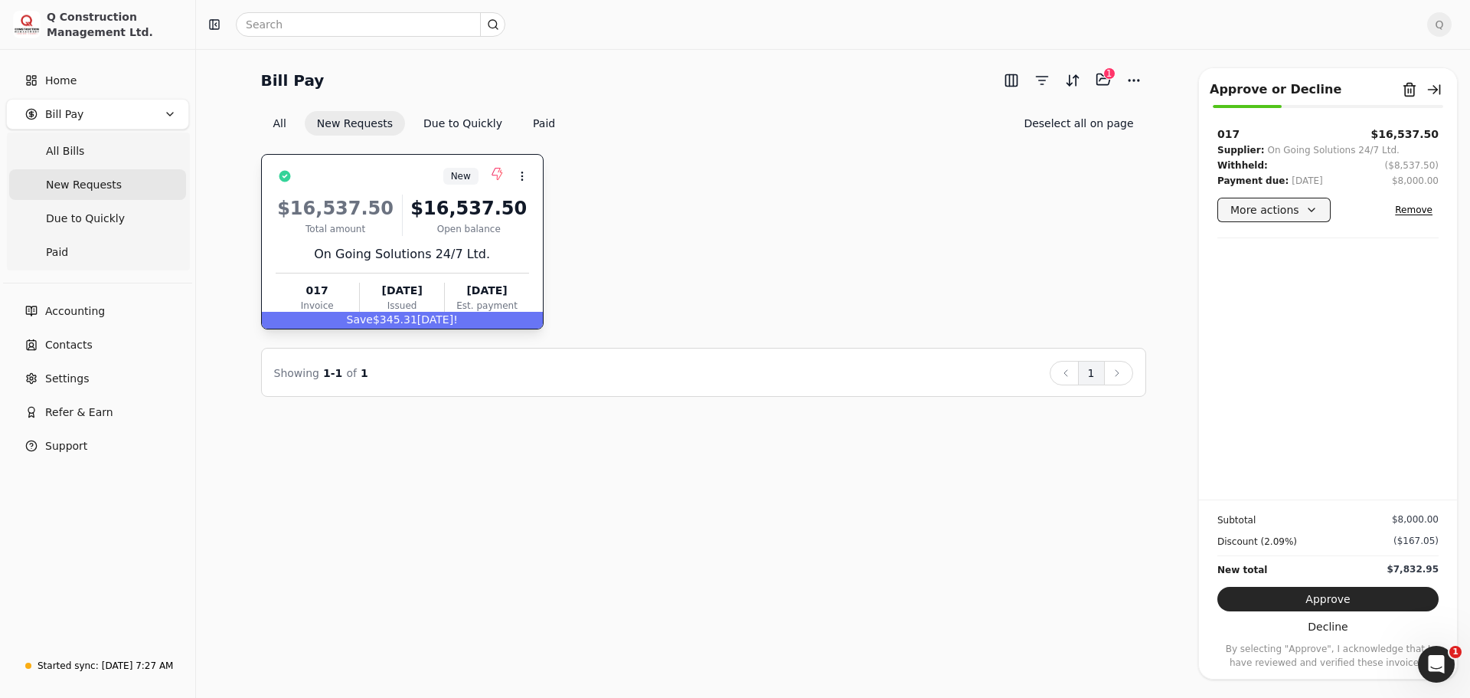
click at [1310, 217] on button "More actions" at bounding box center [1274, 210] width 113 height 25
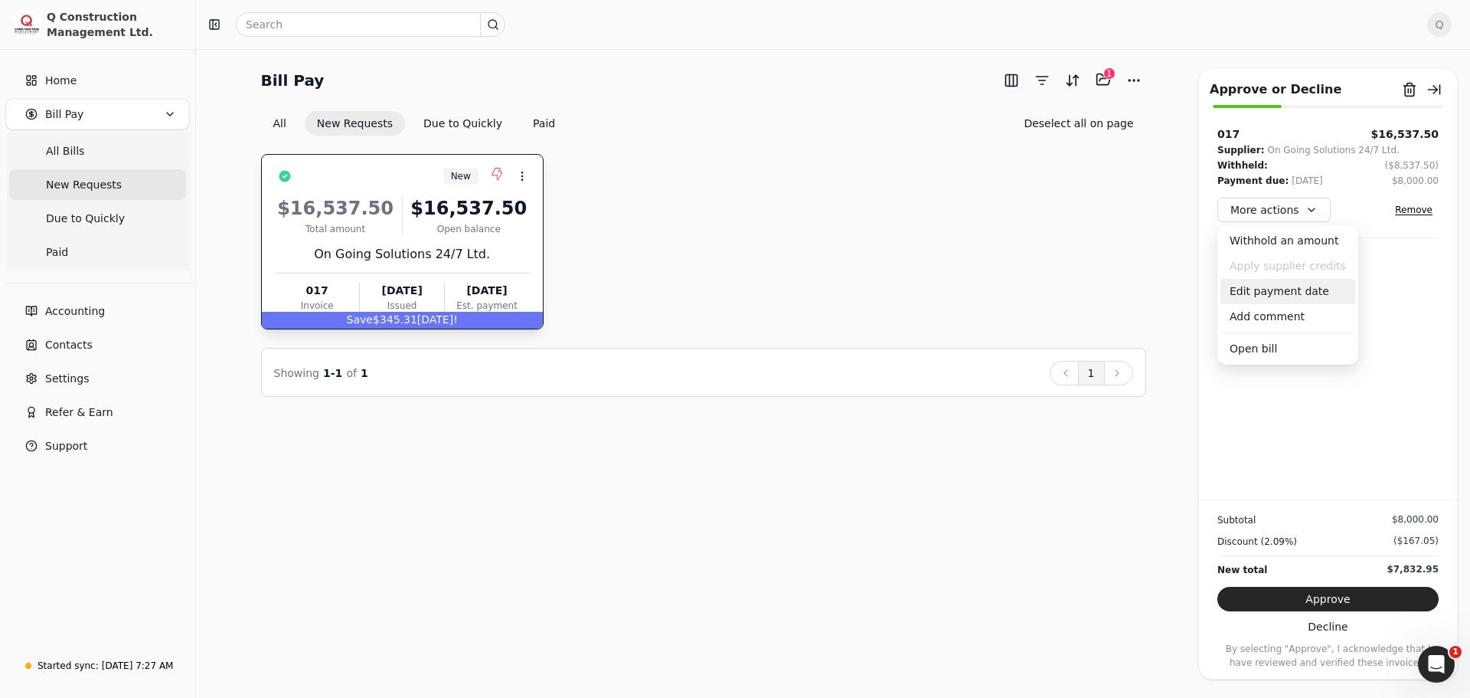
click at [1283, 292] on div "Edit payment date" at bounding box center [1288, 291] width 135 height 25
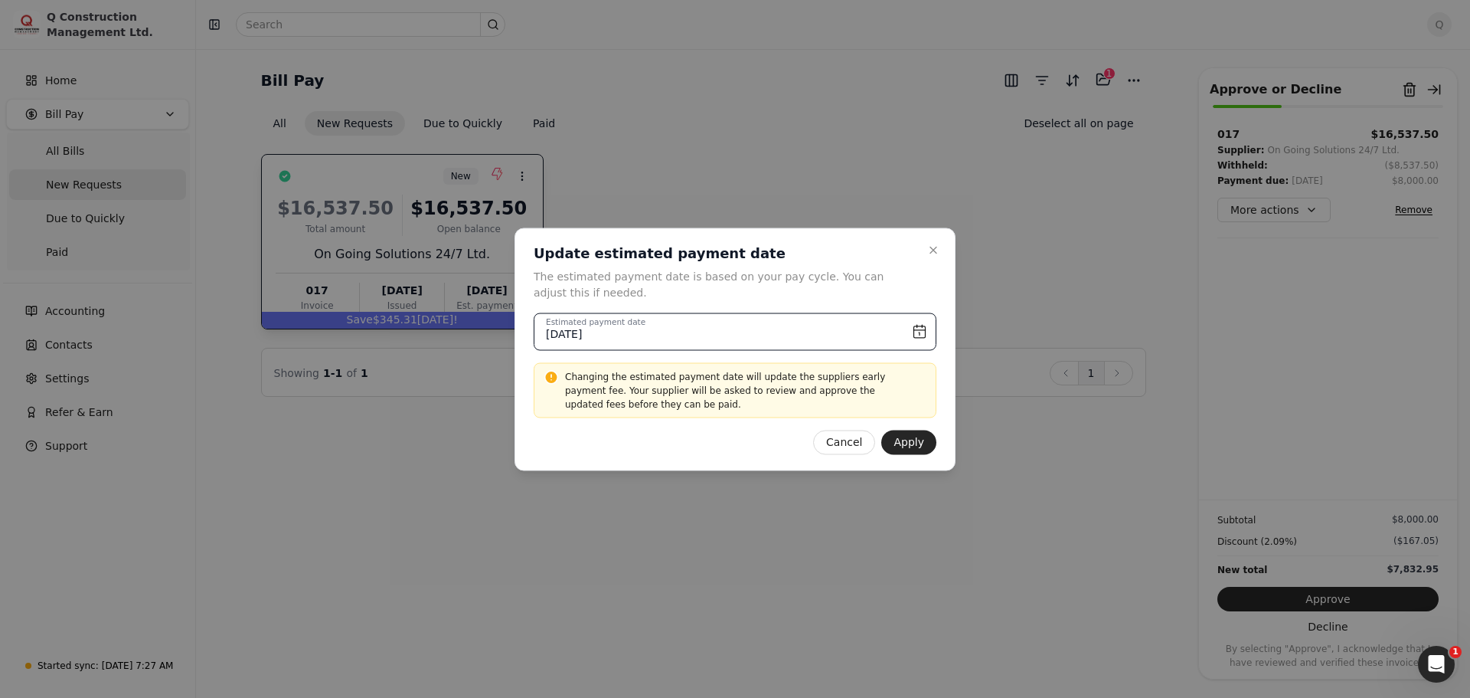
click at [920, 332] on input "[DATE]" at bounding box center [735, 331] width 403 height 38
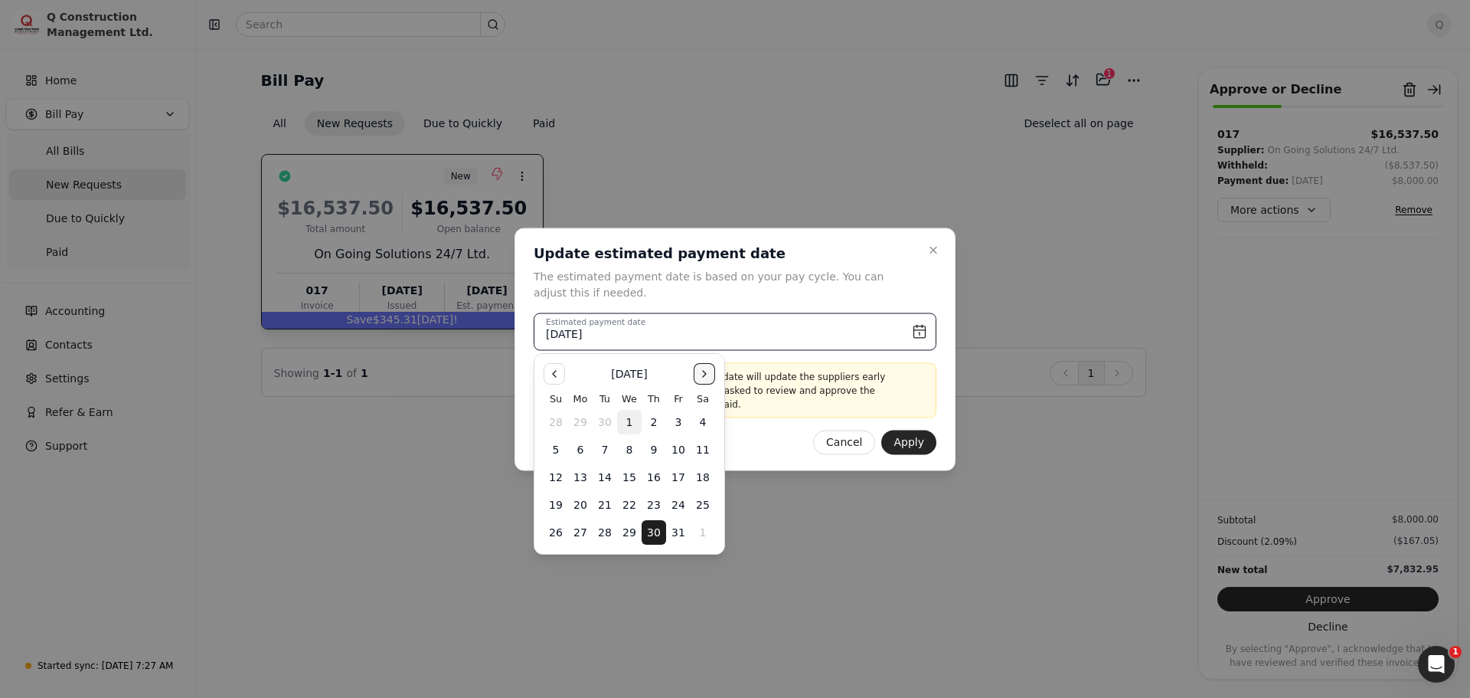
click at [702, 371] on button "Go to the Next Month" at bounding box center [704, 373] width 21 height 21
click at [653, 453] on button "6" at bounding box center [654, 449] width 25 height 25
type input "[DATE]"
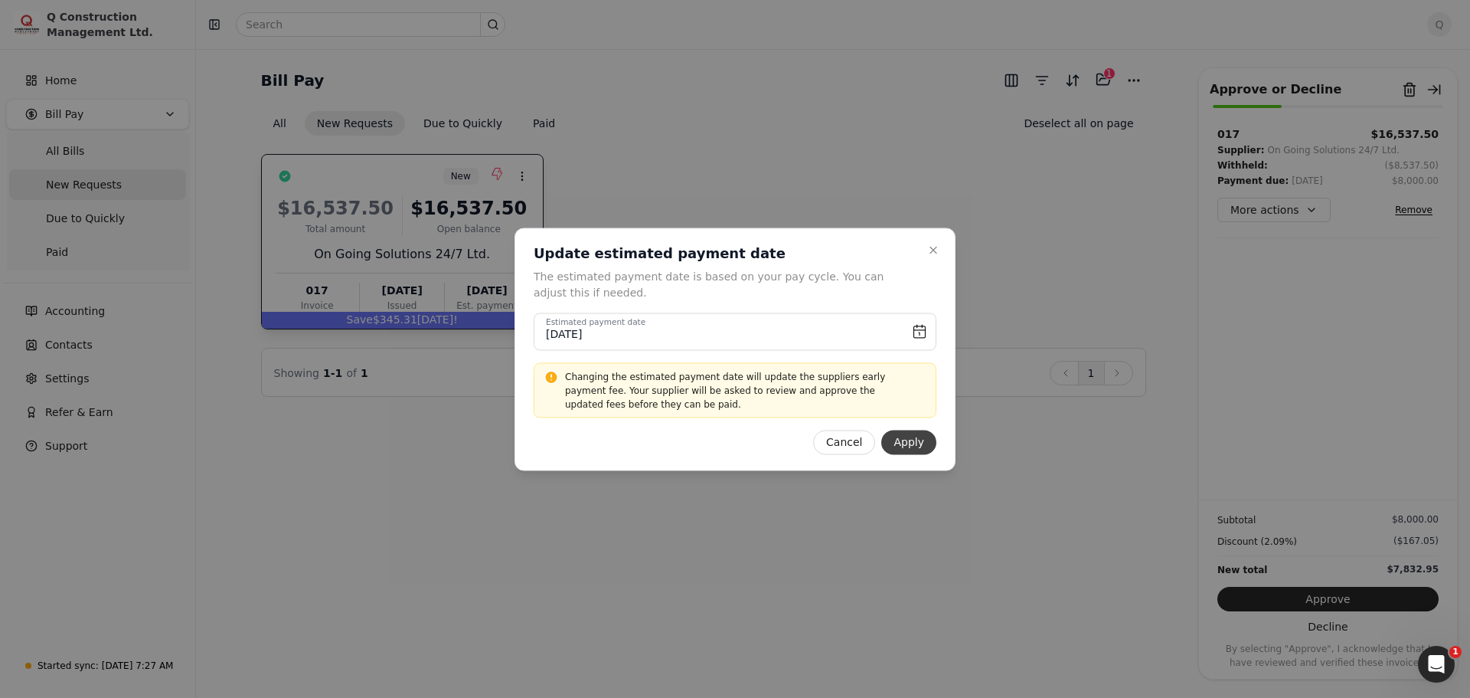
click at [913, 442] on button "Apply" at bounding box center [908, 442] width 55 height 25
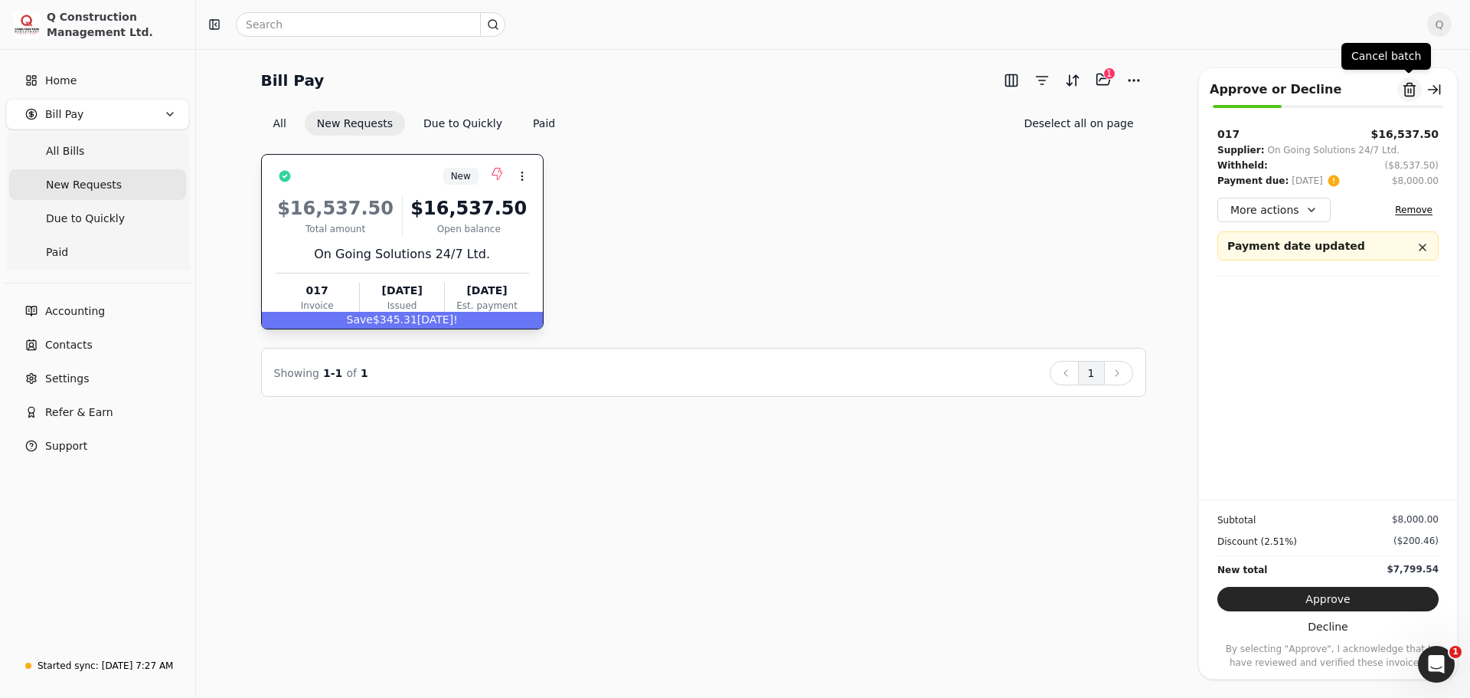
click at [1409, 94] on button "Remove from batch" at bounding box center [1410, 89] width 25 height 25
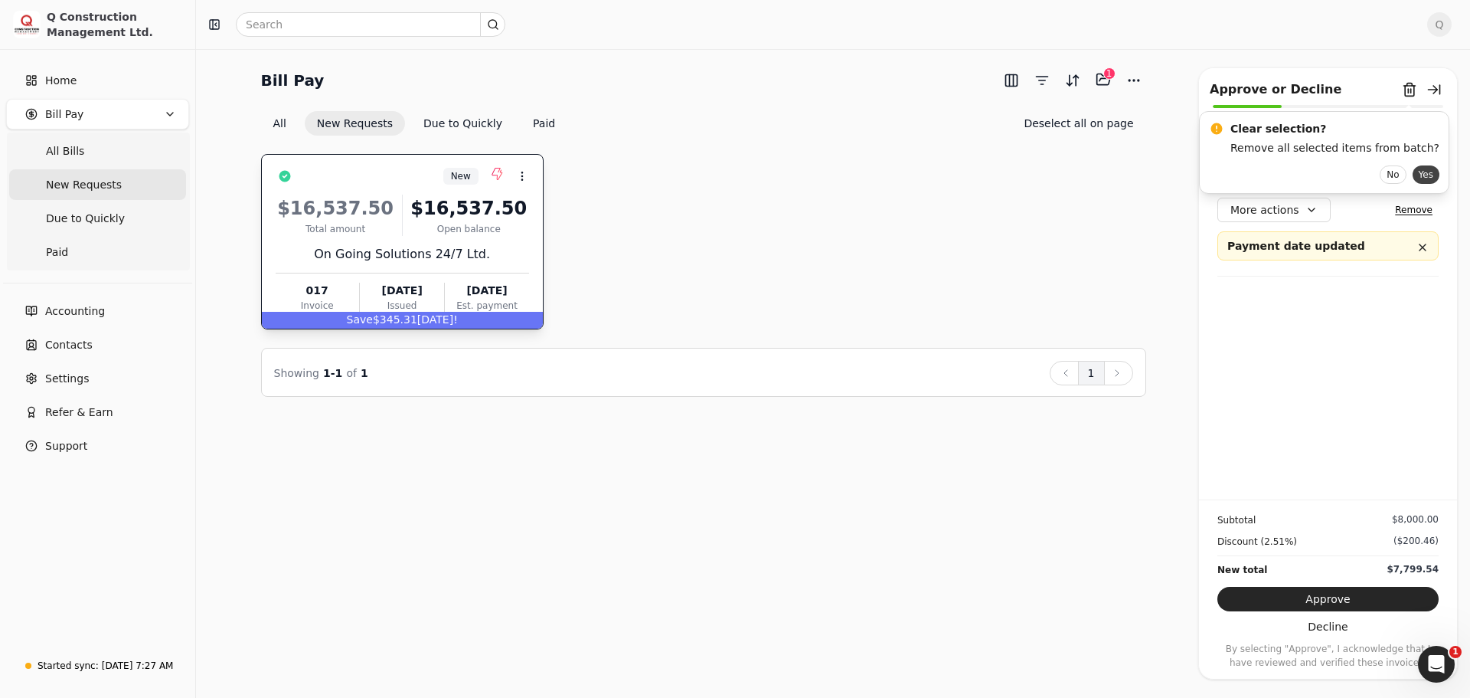
click at [1413, 170] on button "Yes" at bounding box center [1426, 174] width 27 height 18
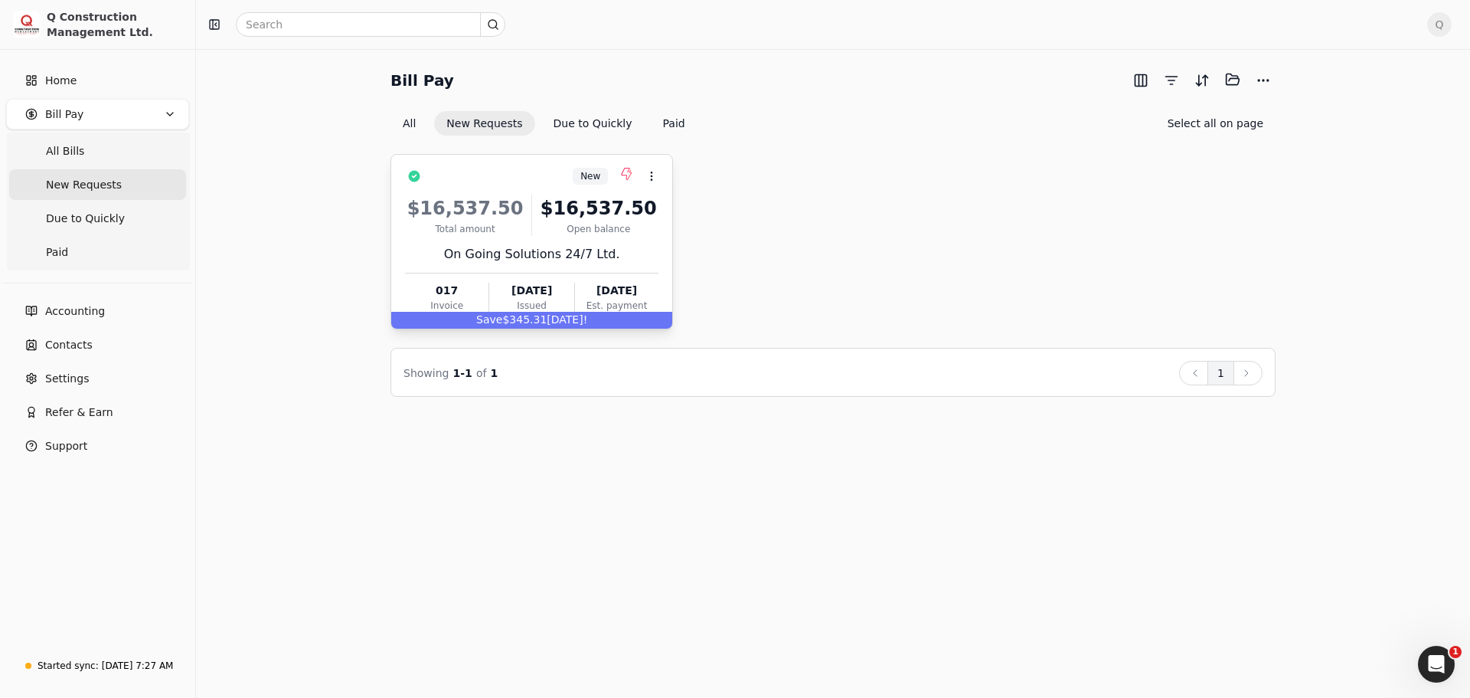
click at [635, 234] on div "Open balance" at bounding box center [598, 229] width 120 height 14
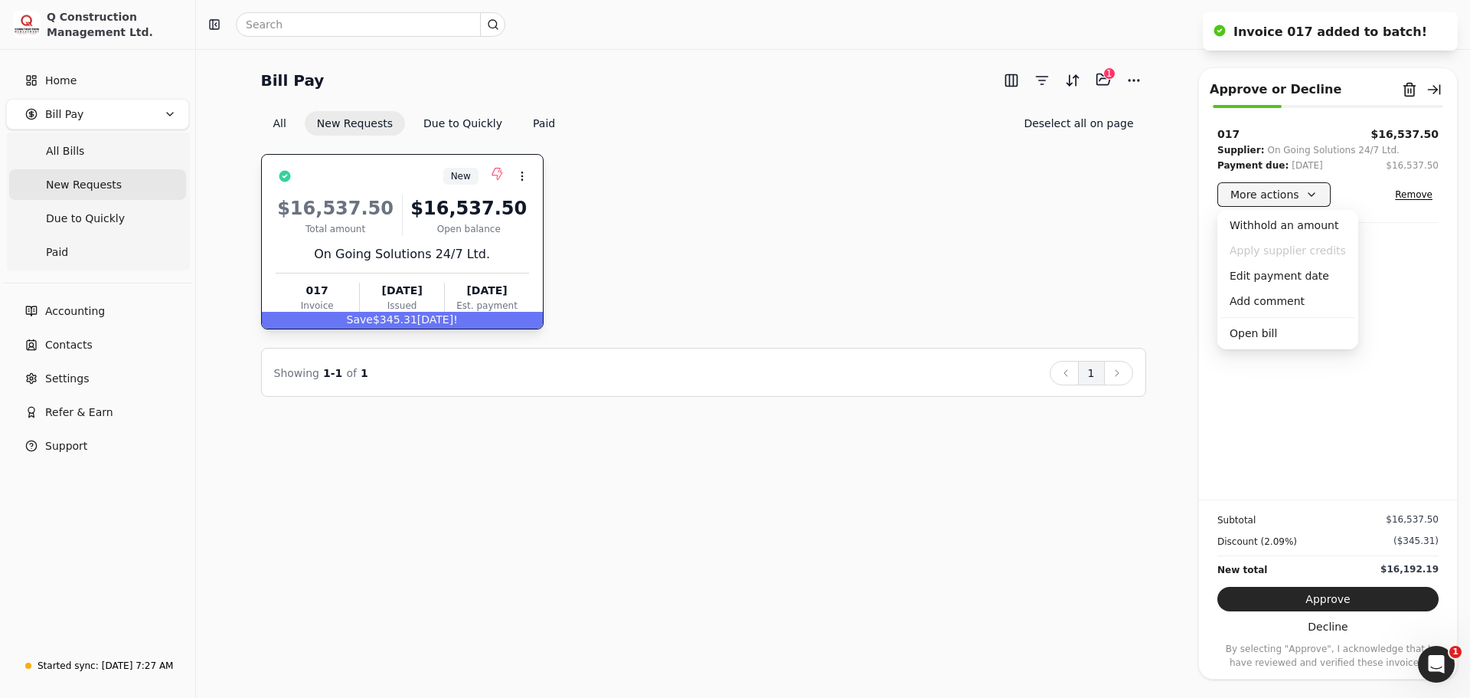
click at [1309, 191] on button "More actions" at bounding box center [1274, 194] width 113 height 25
click at [1268, 271] on div "Edit payment date" at bounding box center [1288, 275] width 135 height 25
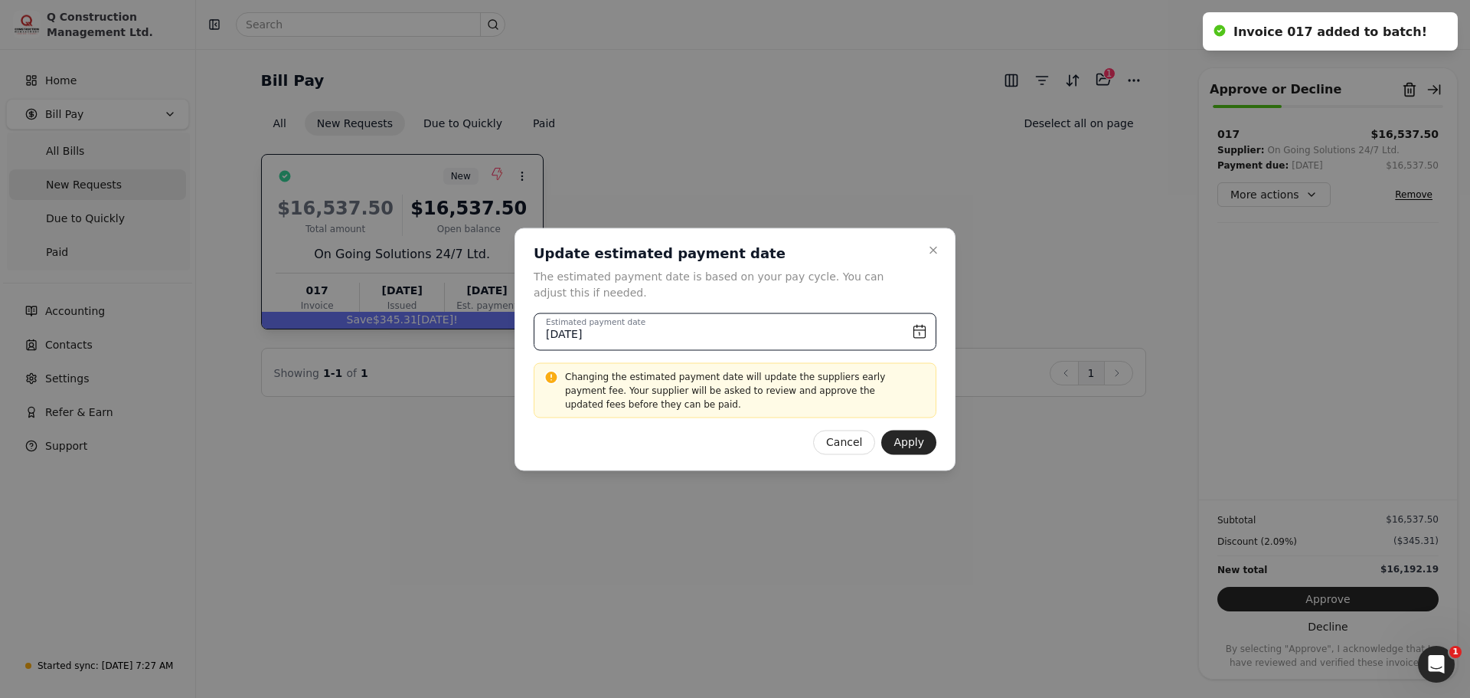
click at [918, 329] on input "[DATE]" at bounding box center [735, 331] width 403 height 38
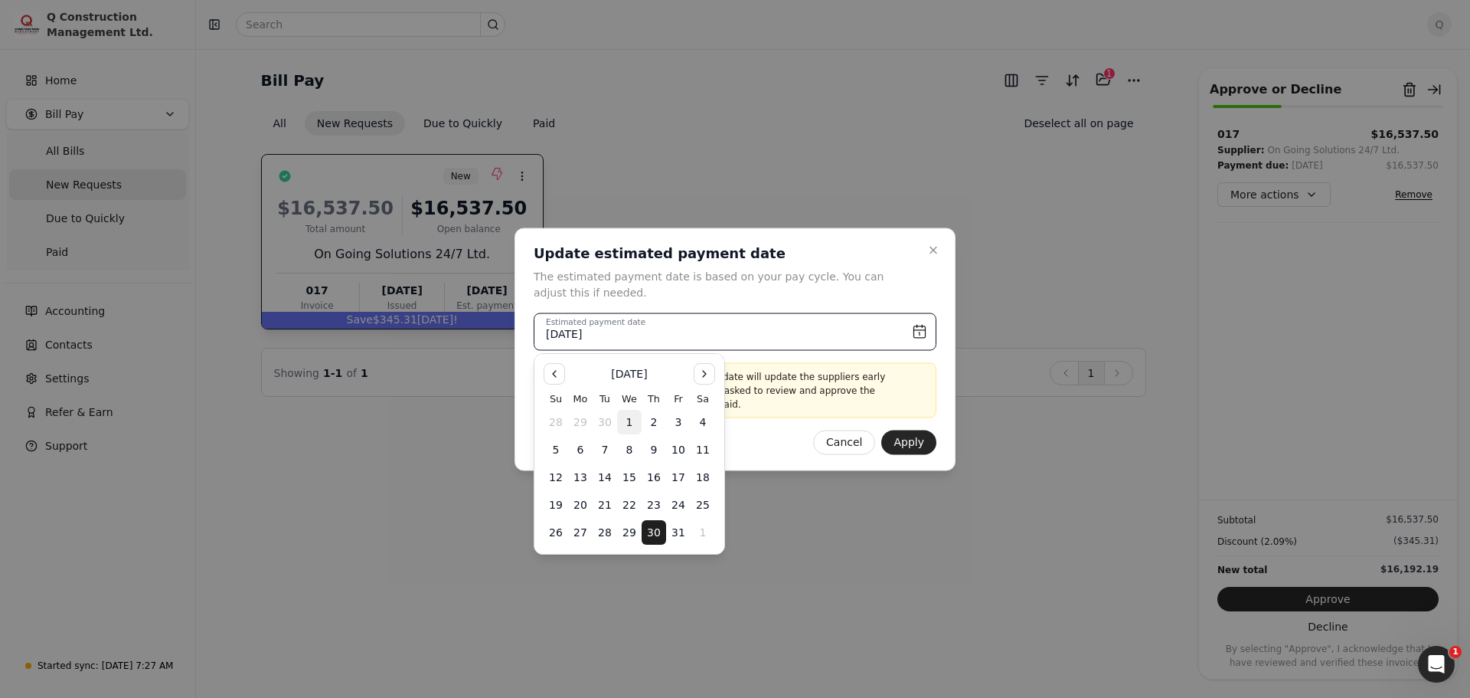
click at [918, 329] on input "[DATE]" at bounding box center [735, 331] width 403 height 38
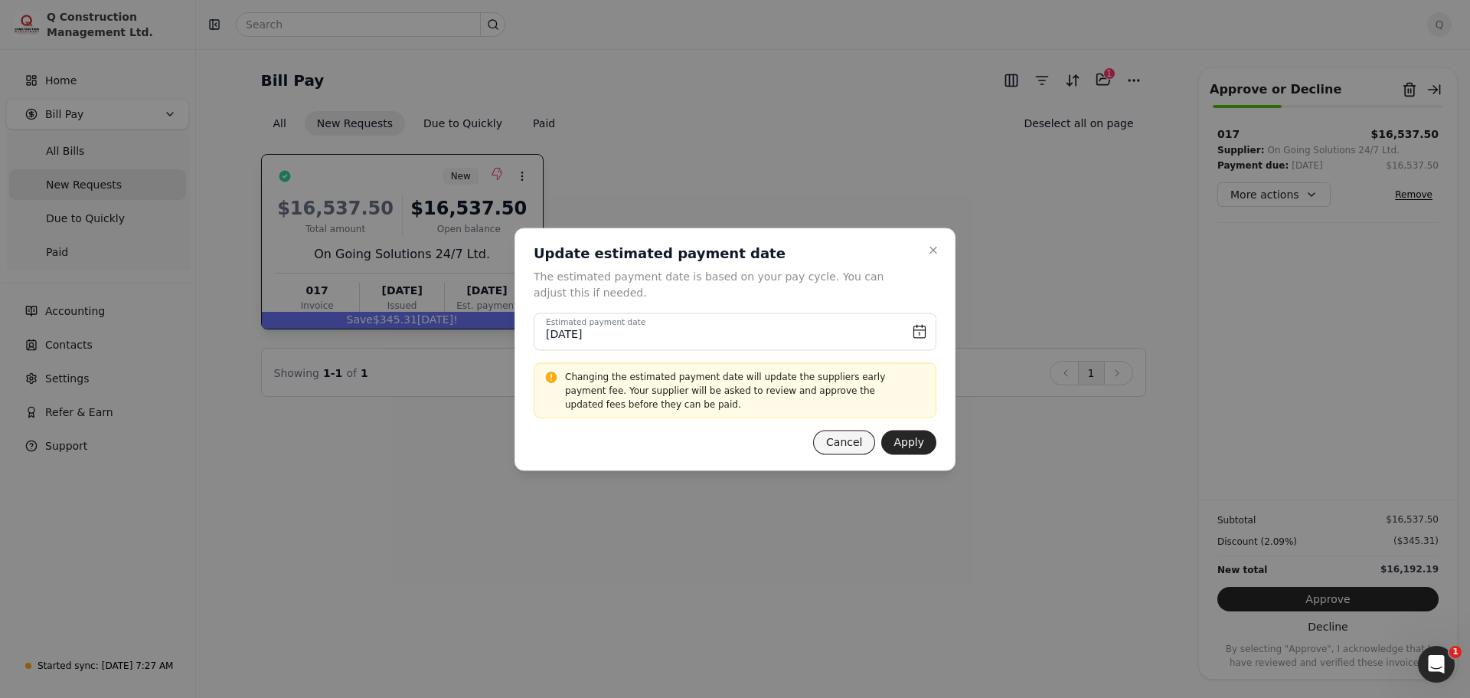
click at [832, 444] on button "Cancel" at bounding box center [844, 442] width 62 height 25
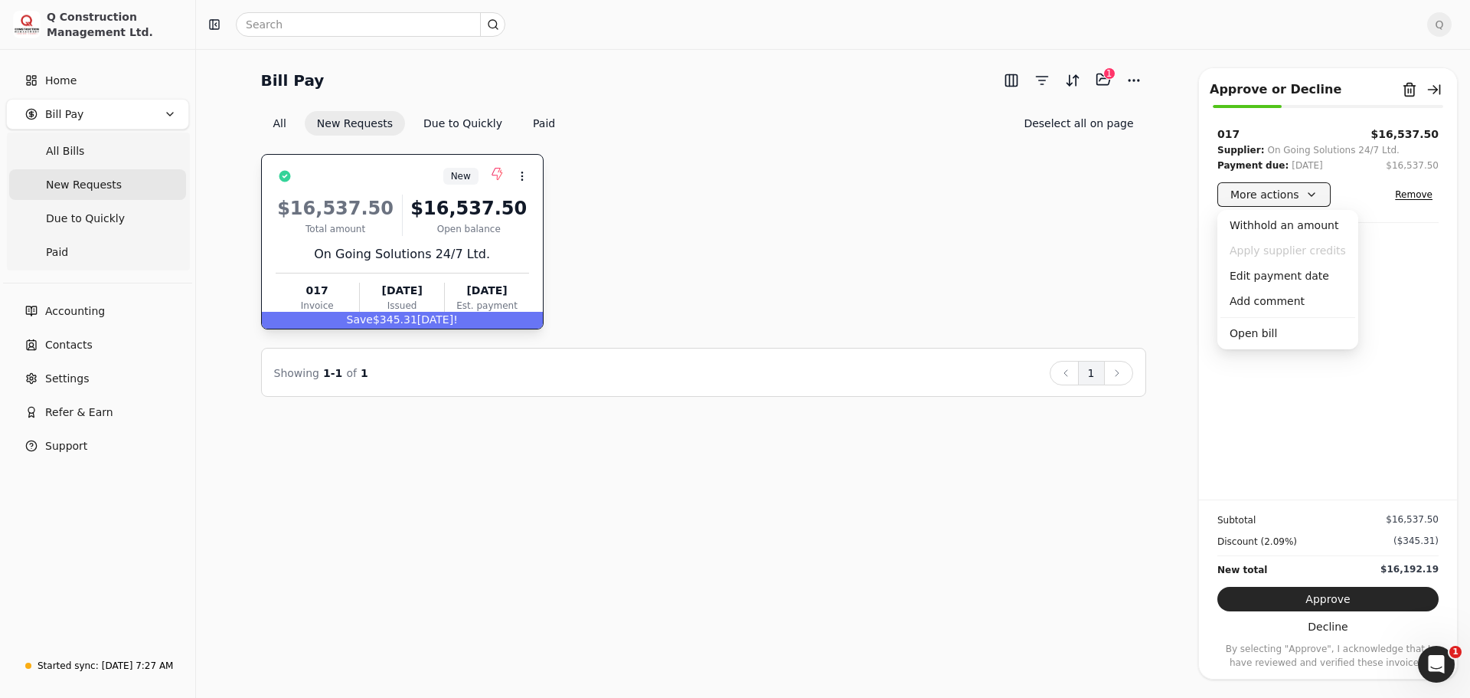
click at [1307, 190] on button "More actions" at bounding box center [1274, 194] width 113 height 25
click at [1262, 223] on div "Withhold an amount" at bounding box center [1288, 225] width 135 height 25
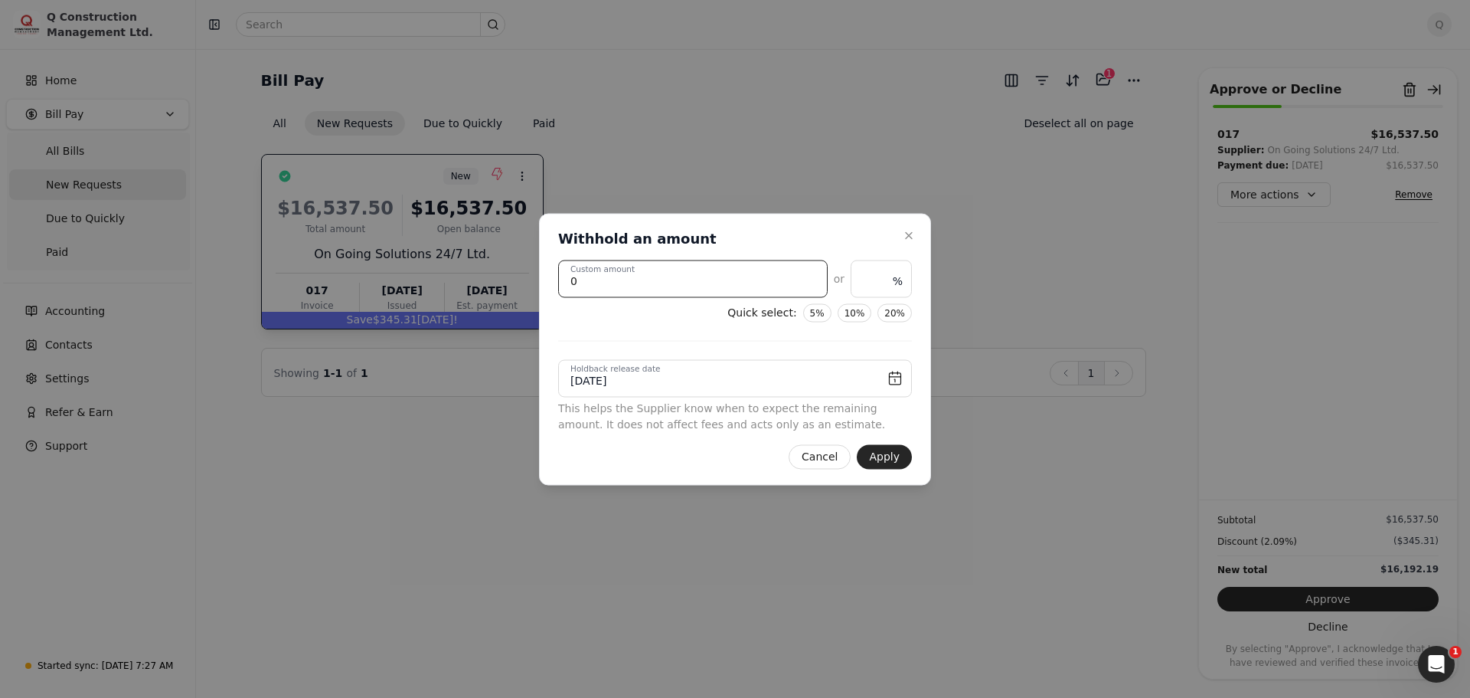
click at [616, 283] on amount "0" at bounding box center [693, 279] width 270 height 38
type input "0.00"
type amount "8"
type input "0.05"
type amount "80"
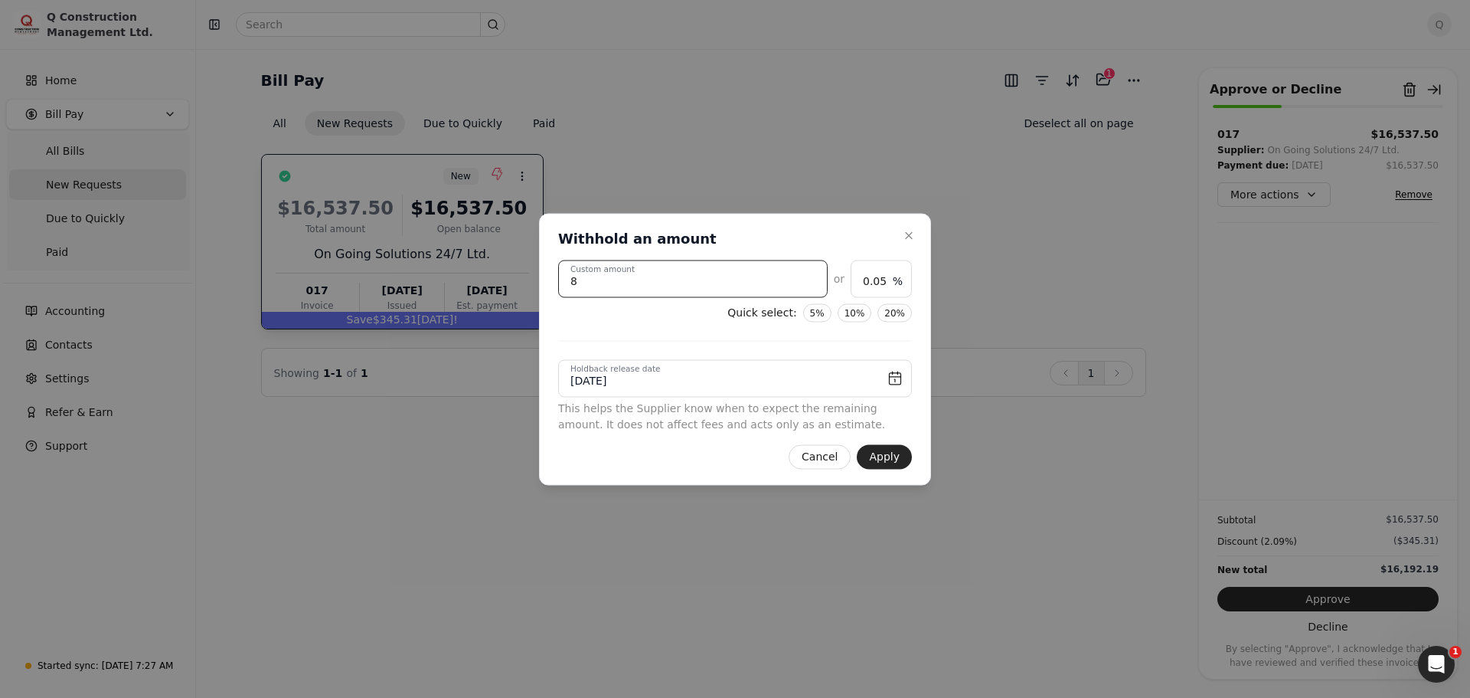
type input "0.48"
type amount "800"
type input "4.84"
type amount "8000"
type input "48.37"
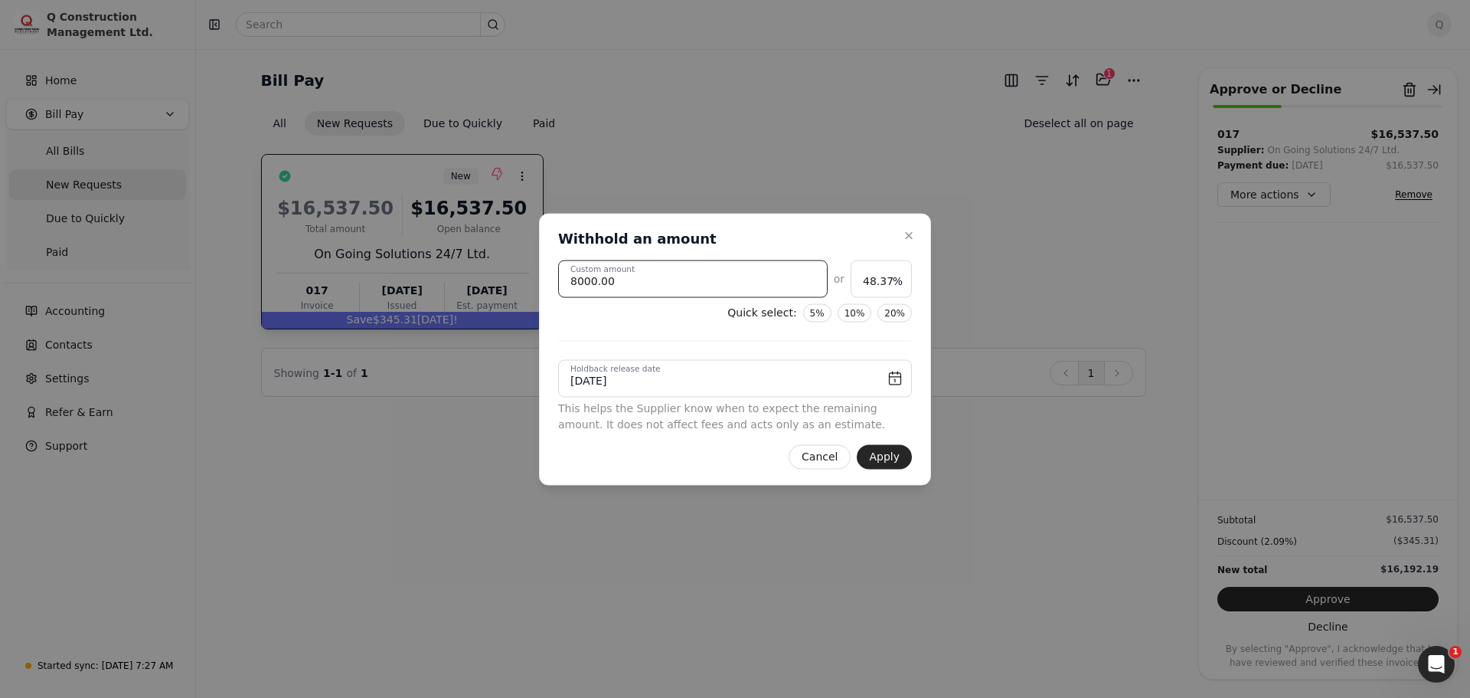
type amount "8000.00"
click at [673, 341] on div "8000.00 Custom amount or 48.37 % Quick select: 5% 10% 20% [DATE] Holdback relea…" at bounding box center [735, 346] width 354 height 172
click at [894, 455] on button "Apply" at bounding box center [884, 456] width 55 height 25
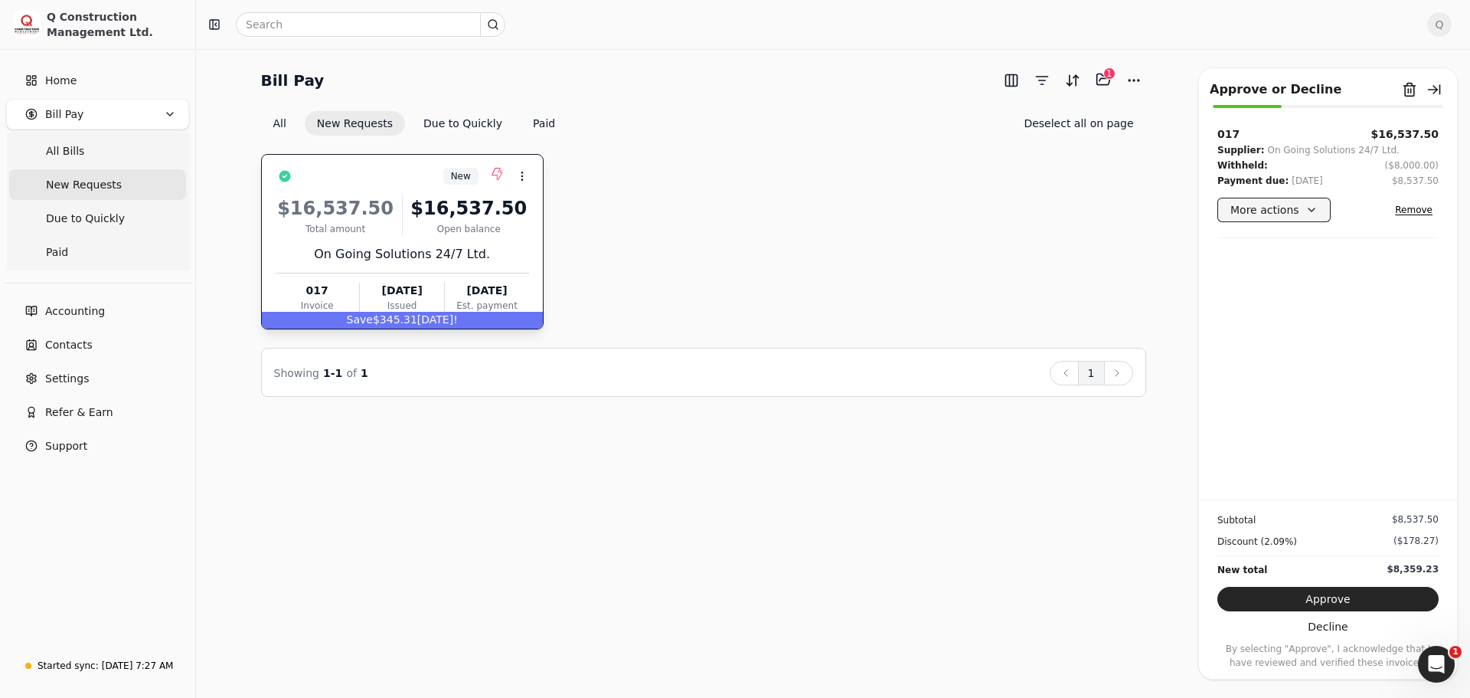
click at [1302, 206] on button "More actions" at bounding box center [1274, 210] width 113 height 25
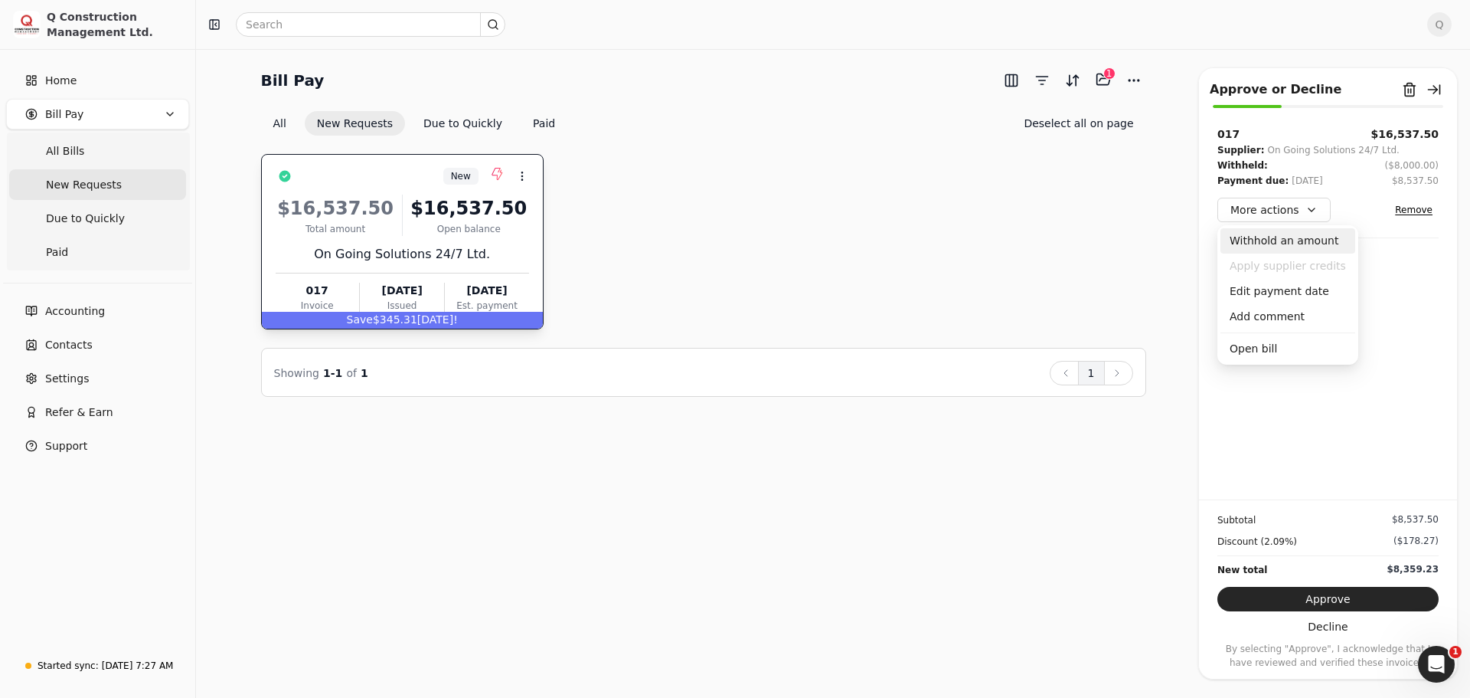
click at [1290, 239] on div "Withhold an amount" at bounding box center [1288, 240] width 135 height 25
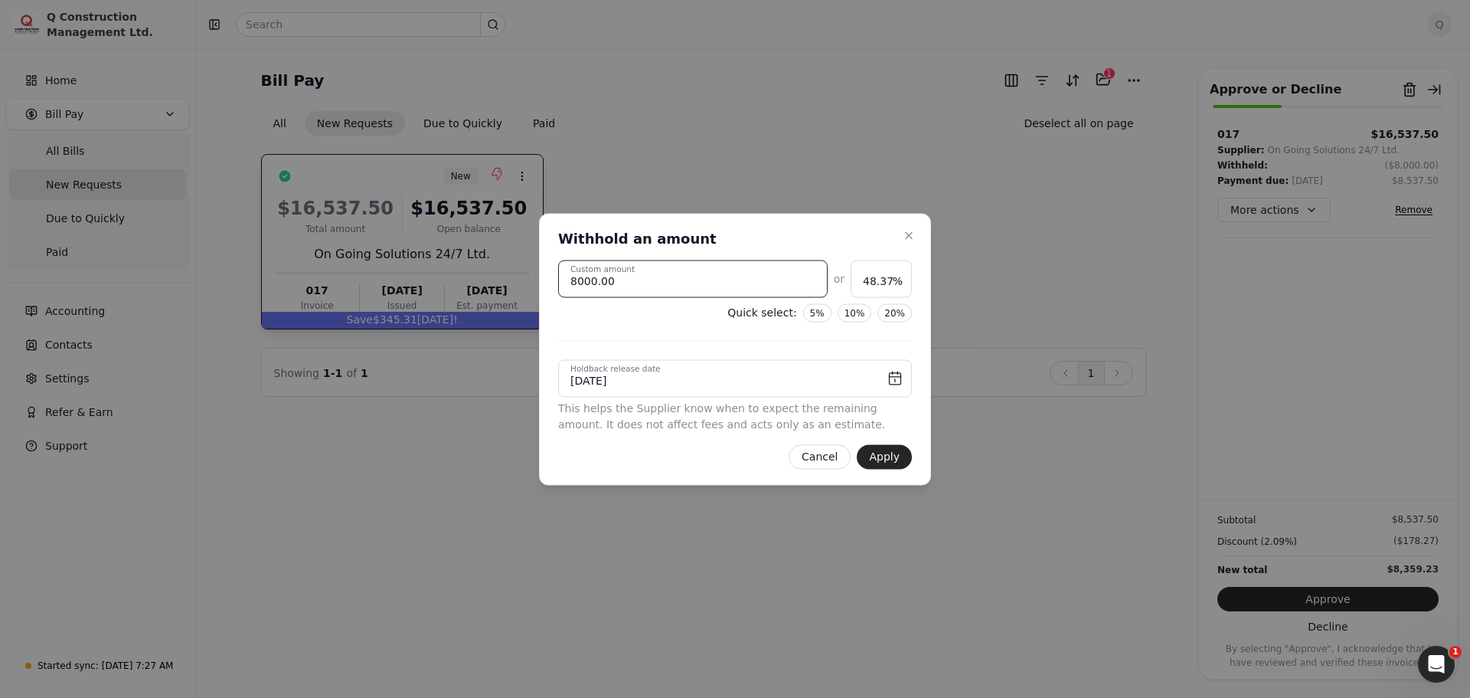
drag, startPoint x: 624, startPoint y: 284, endPoint x: 515, endPoint y: 296, distance: 109.3
click at [515, 296] on body "Q Construction Management Ltd. Home Bill Pay All Bills New Requests Due to Quic…" at bounding box center [735, 349] width 1470 height 698
type amount "7"
type input "0.04"
type amount "70"
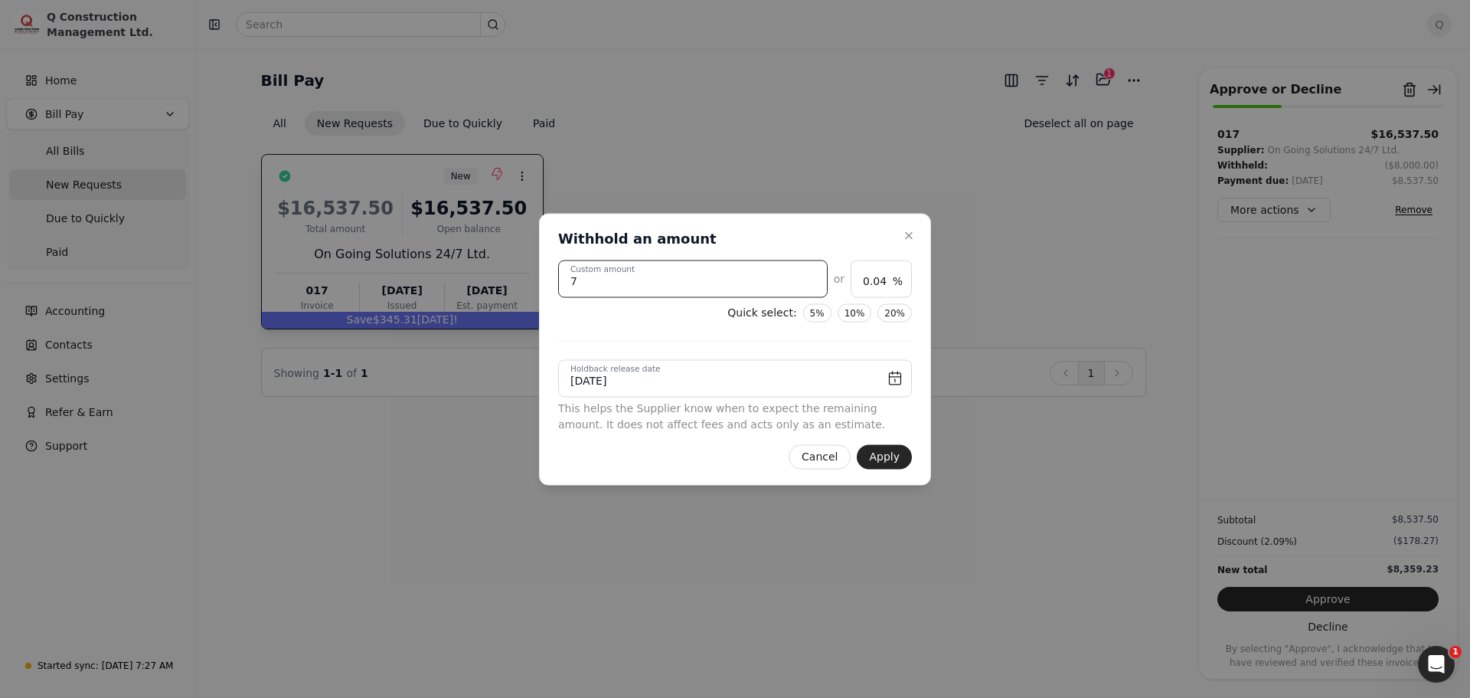
type input "0.42"
type amount "700"
type input "4.23"
type amount "7000"
type input "42.33"
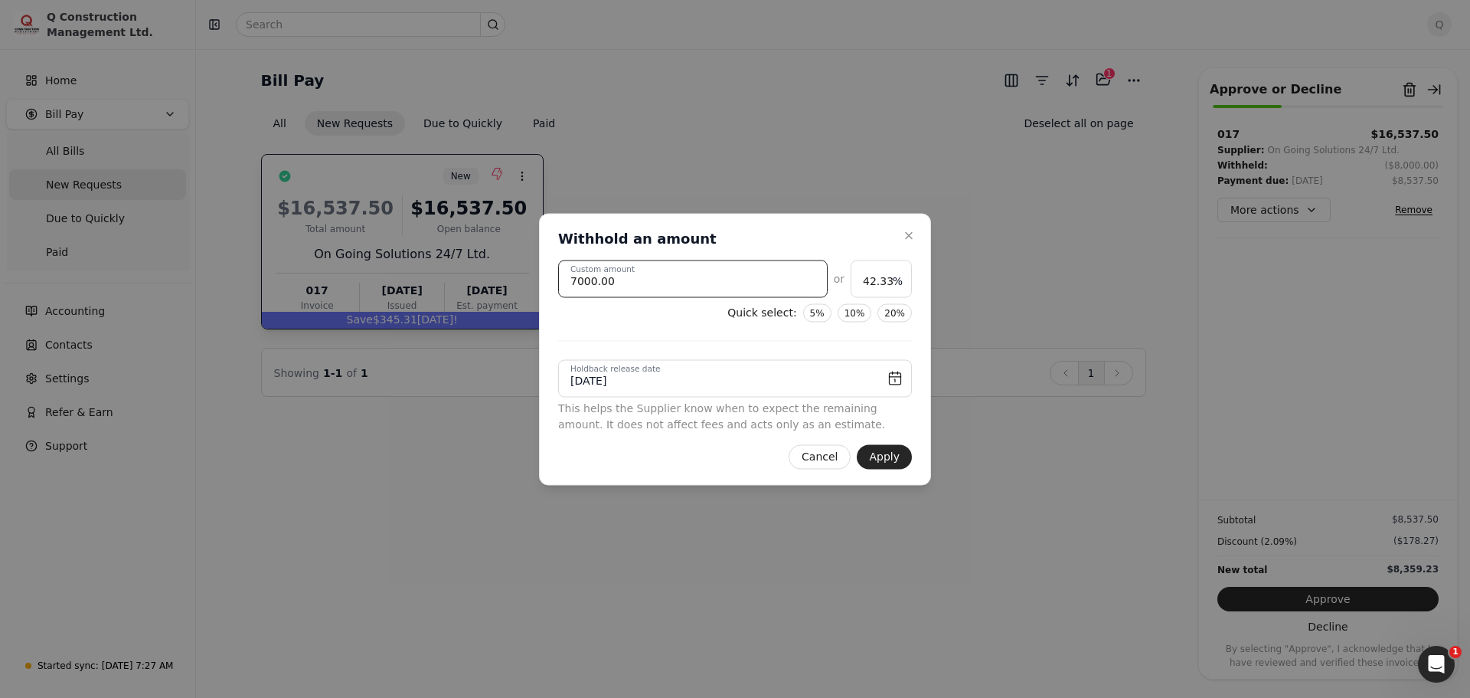
type amount "7000.00"
click at [888, 378] on input "[DATE]" at bounding box center [735, 378] width 354 height 38
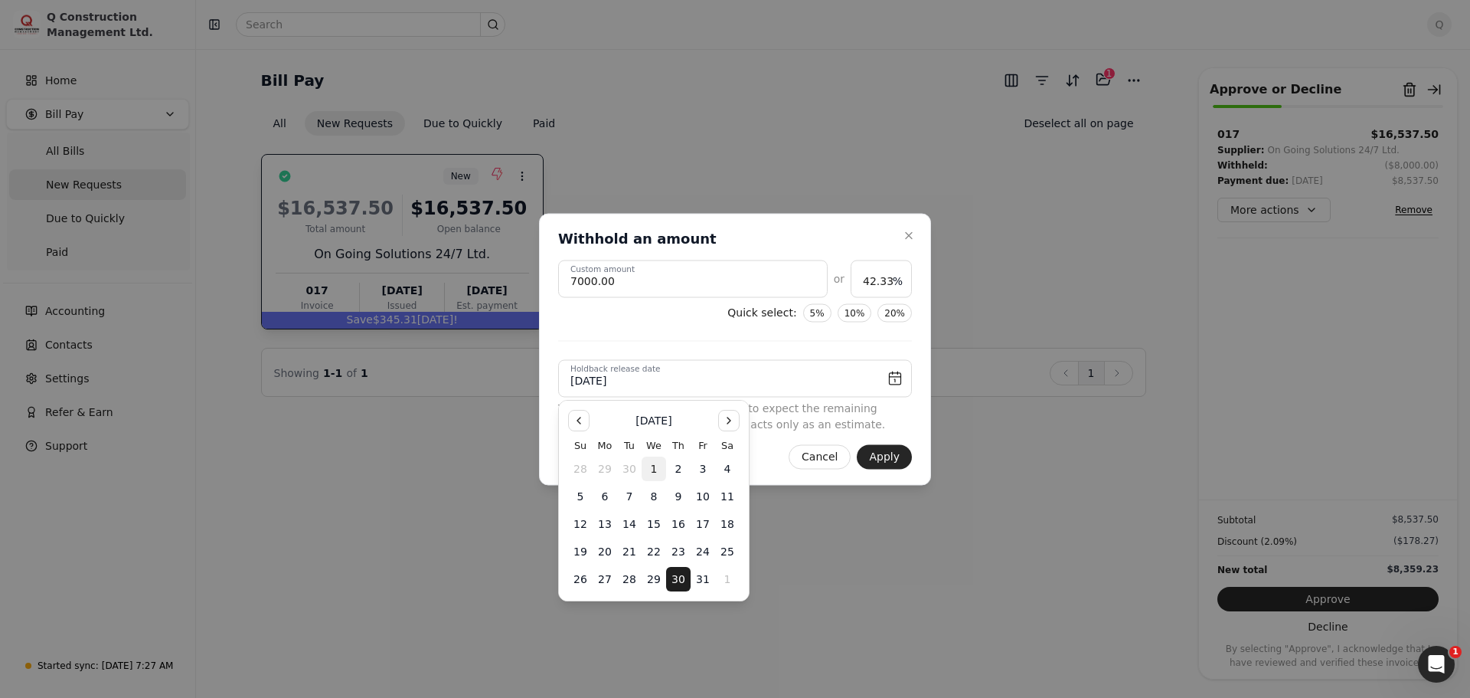
click at [672, 344] on div "7000.00 Custom amount or 42.33 % Quick select: 5% 10% 20% [DATE] Holdback relea…" at bounding box center [735, 346] width 354 height 172
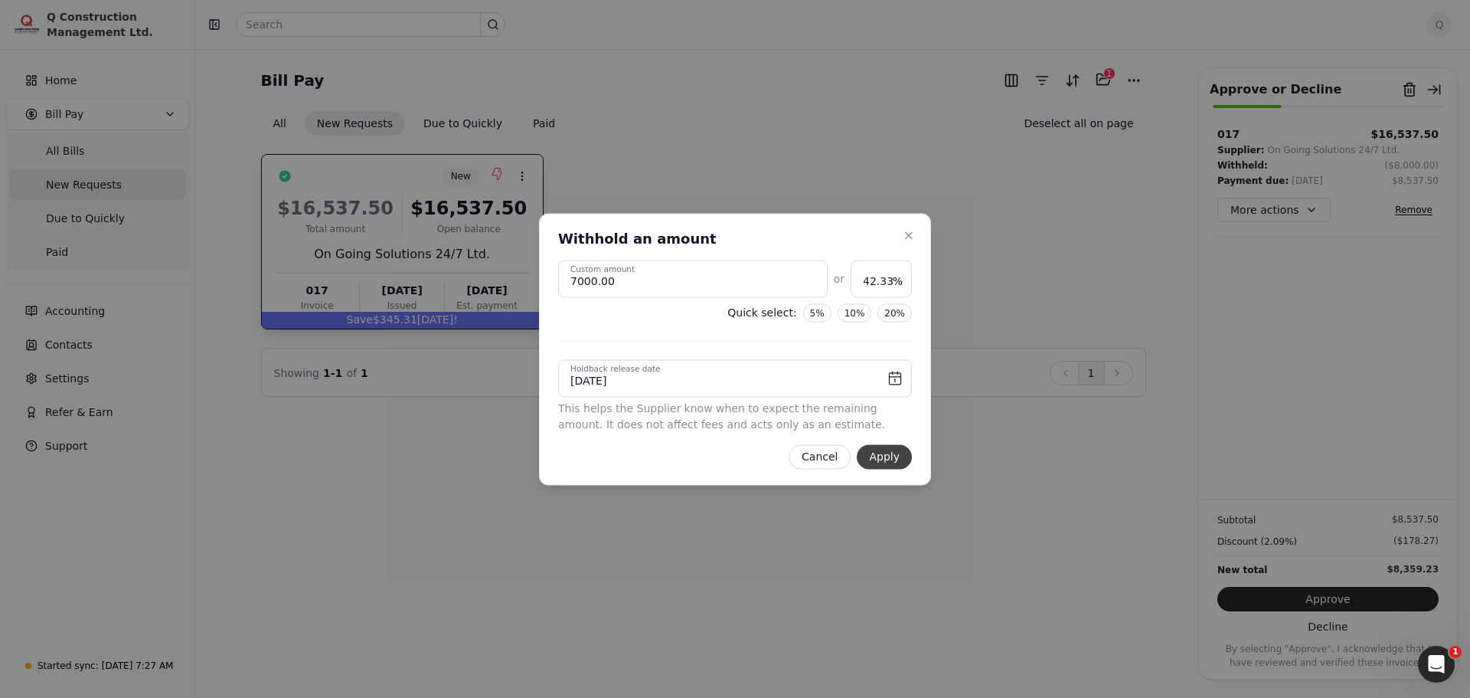
click at [884, 460] on button "Apply" at bounding box center [884, 456] width 55 height 25
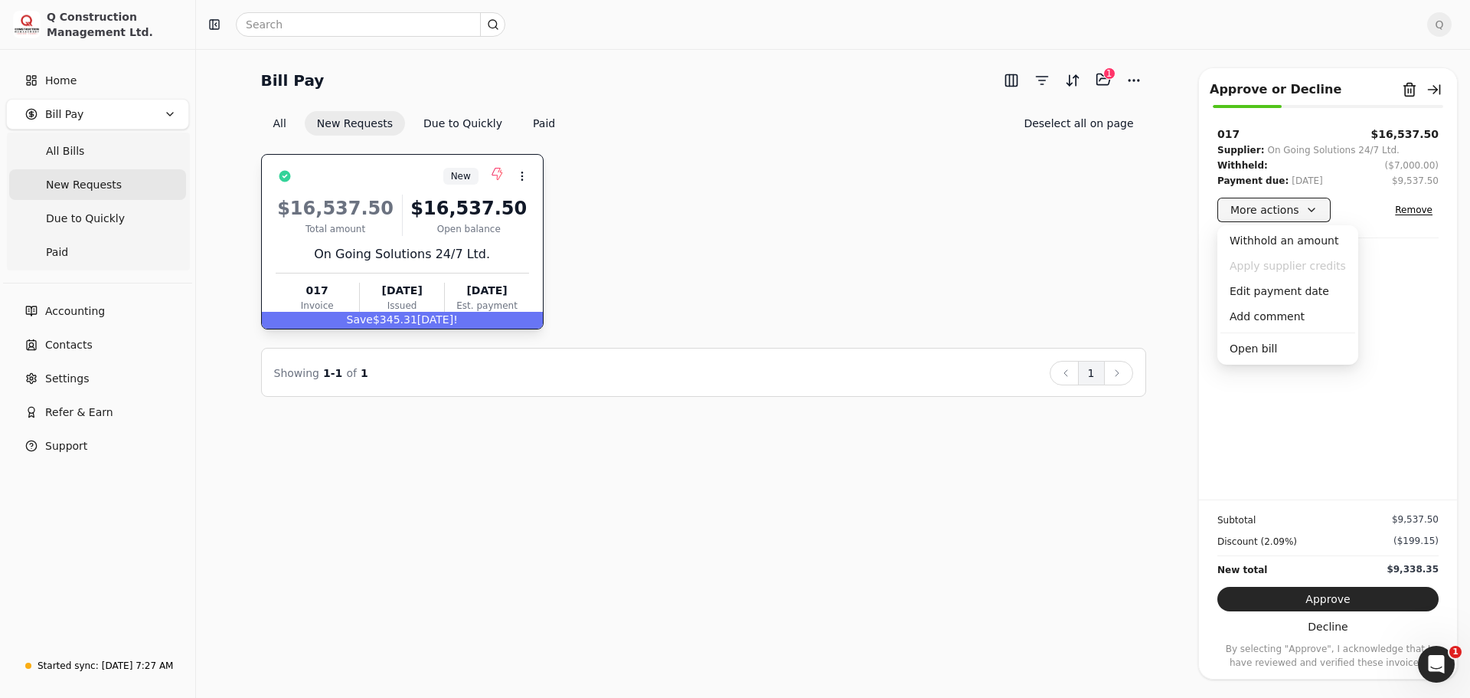
click at [1307, 206] on button "More actions" at bounding box center [1274, 210] width 113 height 25
click at [1264, 286] on div "Edit payment date" at bounding box center [1288, 291] width 135 height 25
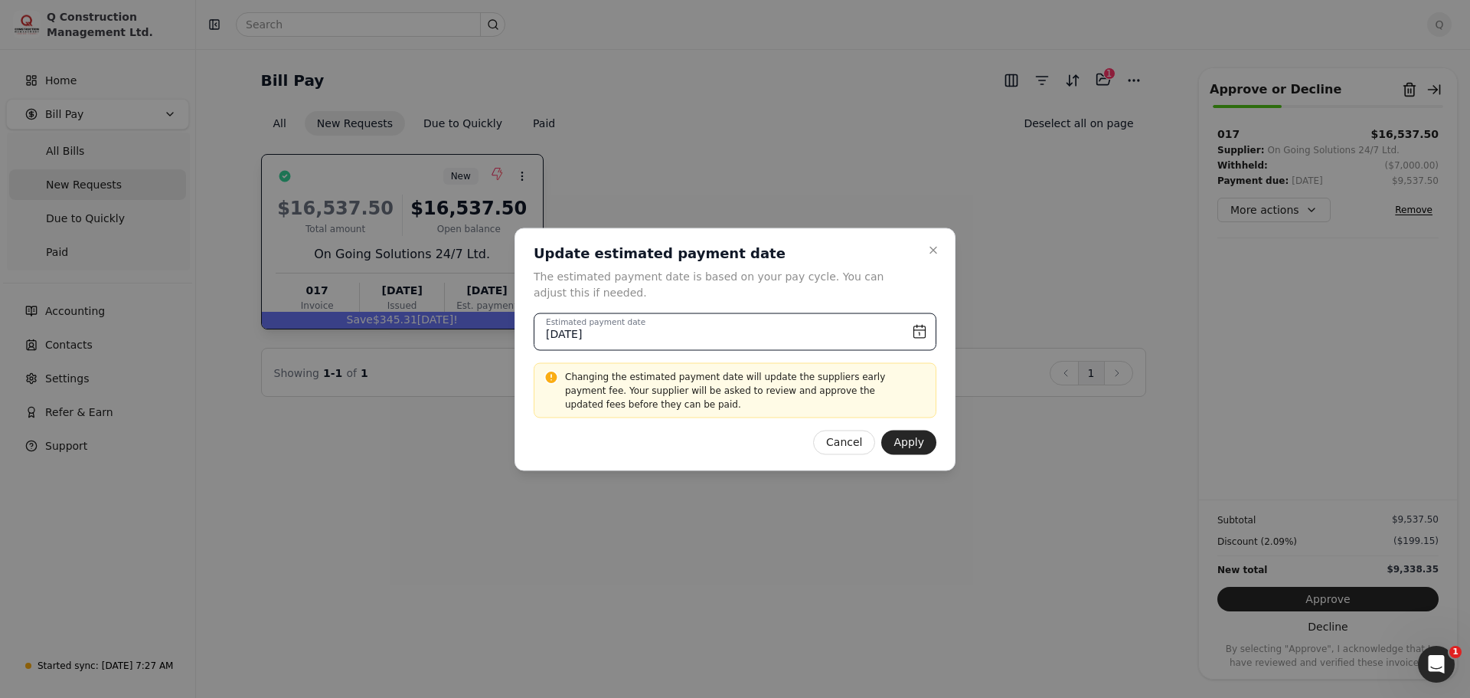
click at [924, 325] on input "[DATE]" at bounding box center [735, 331] width 403 height 38
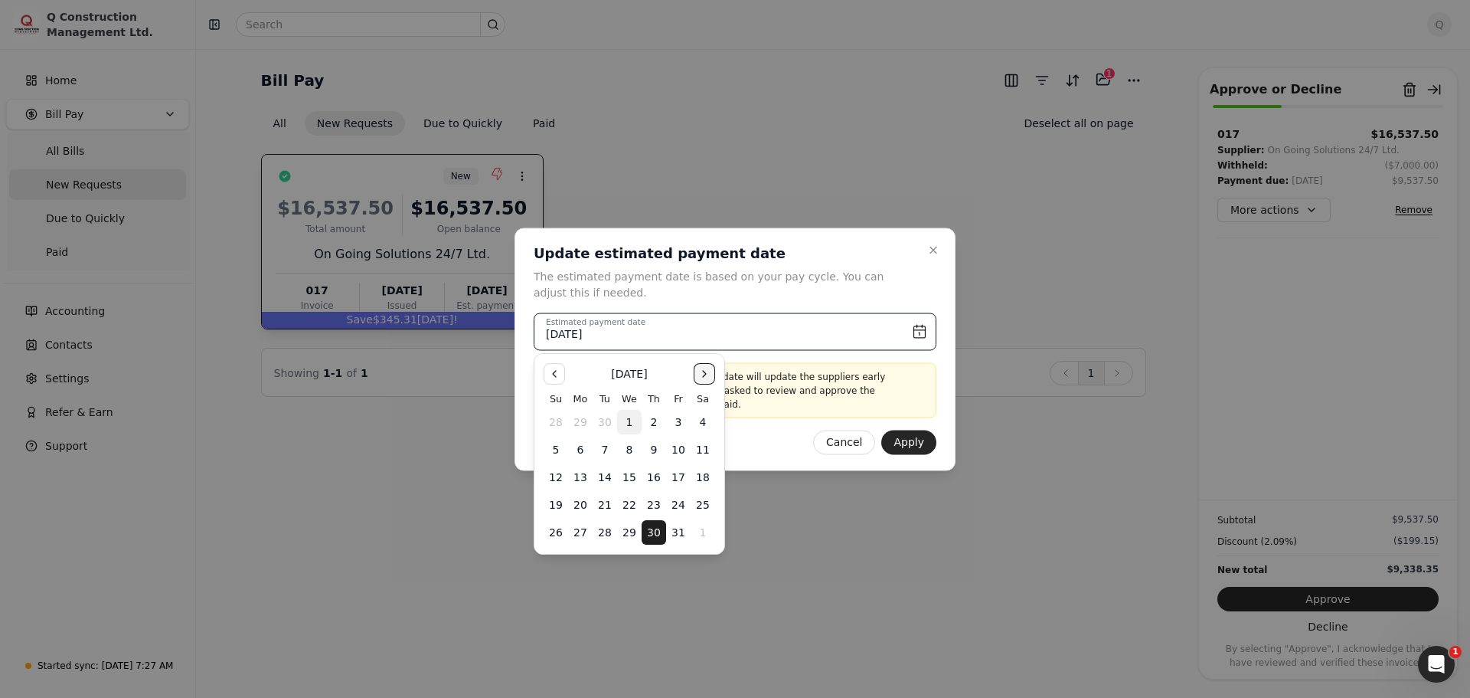
click at [701, 375] on button "Go to the Next Month" at bounding box center [704, 373] width 21 height 21
click at [655, 450] on button "6" at bounding box center [654, 449] width 25 height 25
type input "[DATE]"
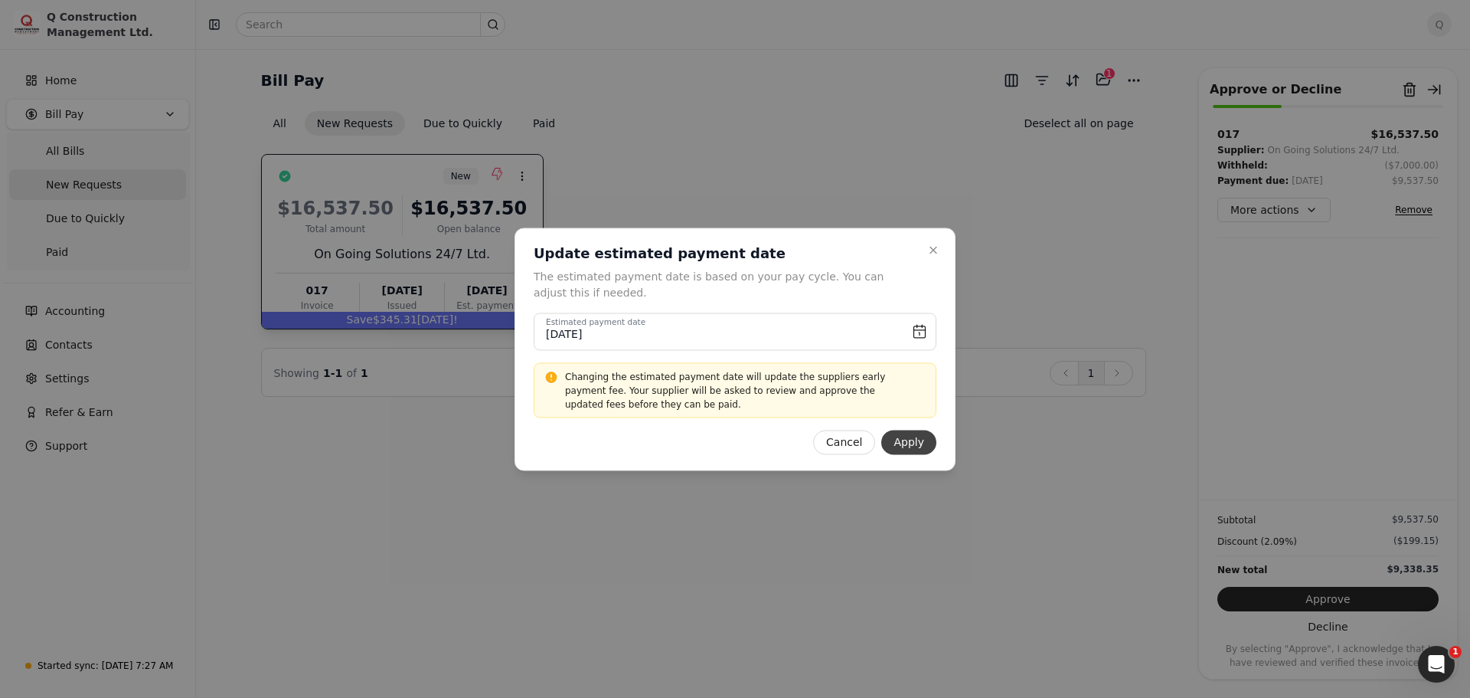
click at [913, 436] on button "Apply" at bounding box center [908, 442] width 55 height 25
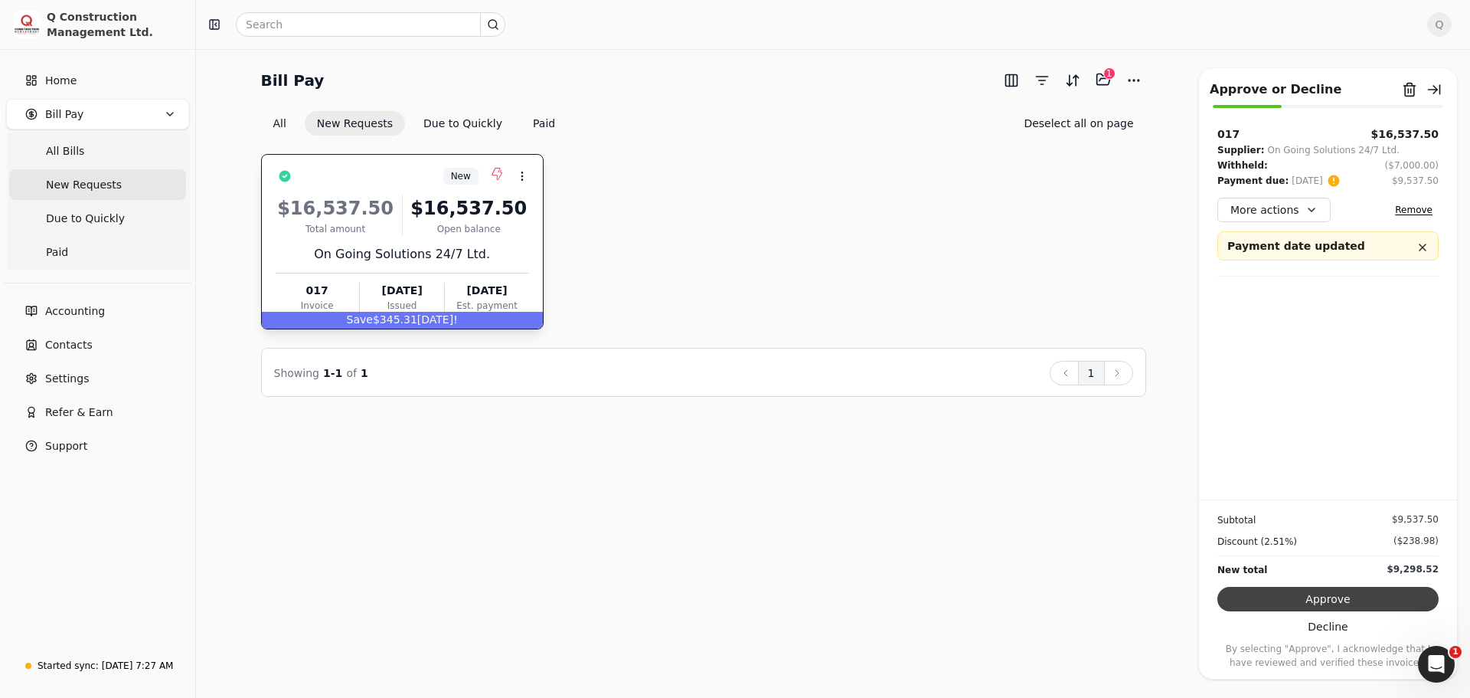
click at [1330, 600] on button "Approve" at bounding box center [1328, 599] width 221 height 25
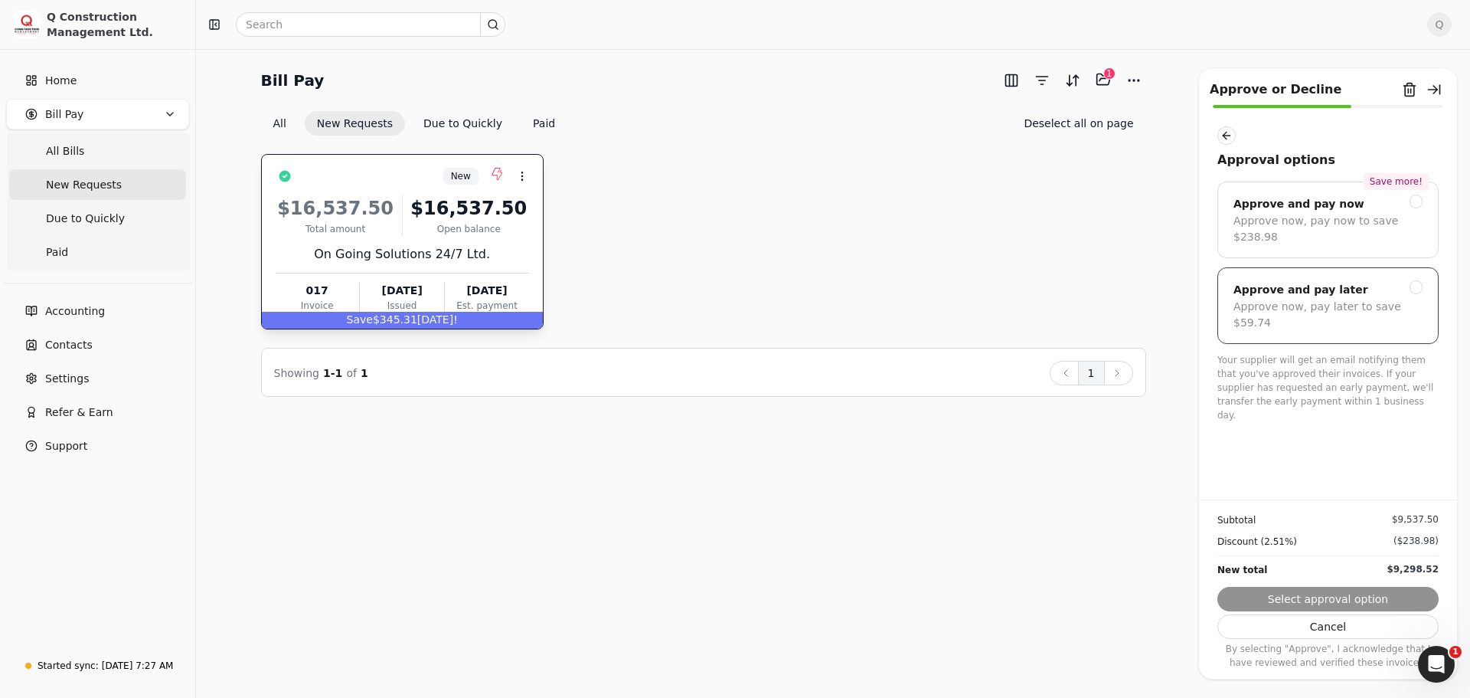
click at [1419, 280] on div at bounding box center [1417, 287] width 14 height 14
click at [1322, 598] on button "Submit approval" at bounding box center [1328, 599] width 221 height 25
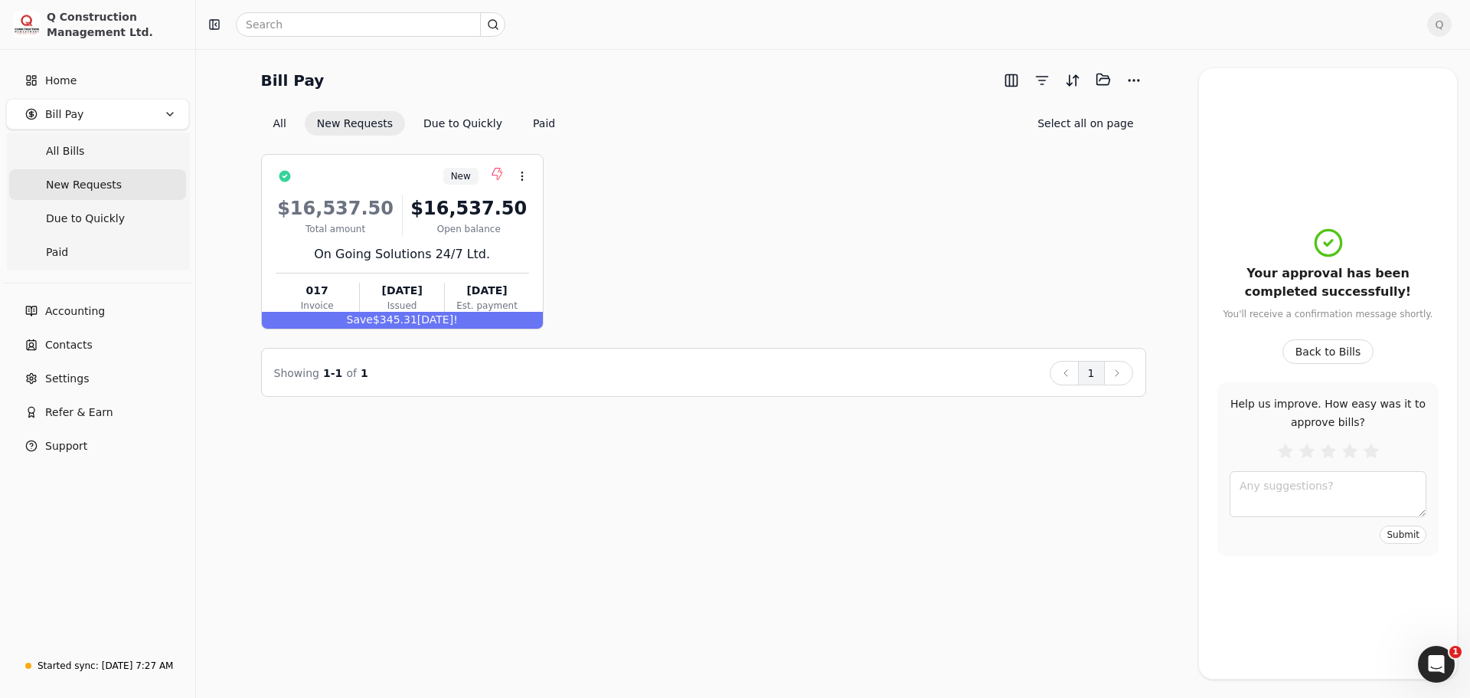
click at [1442, 20] on span "Q" at bounding box center [1439, 24] width 25 height 25
click at [1335, 121] on span "Sign Out" at bounding box center [1334, 129] width 46 height 16
